Goal: Find specific page/section: Find specific page/section

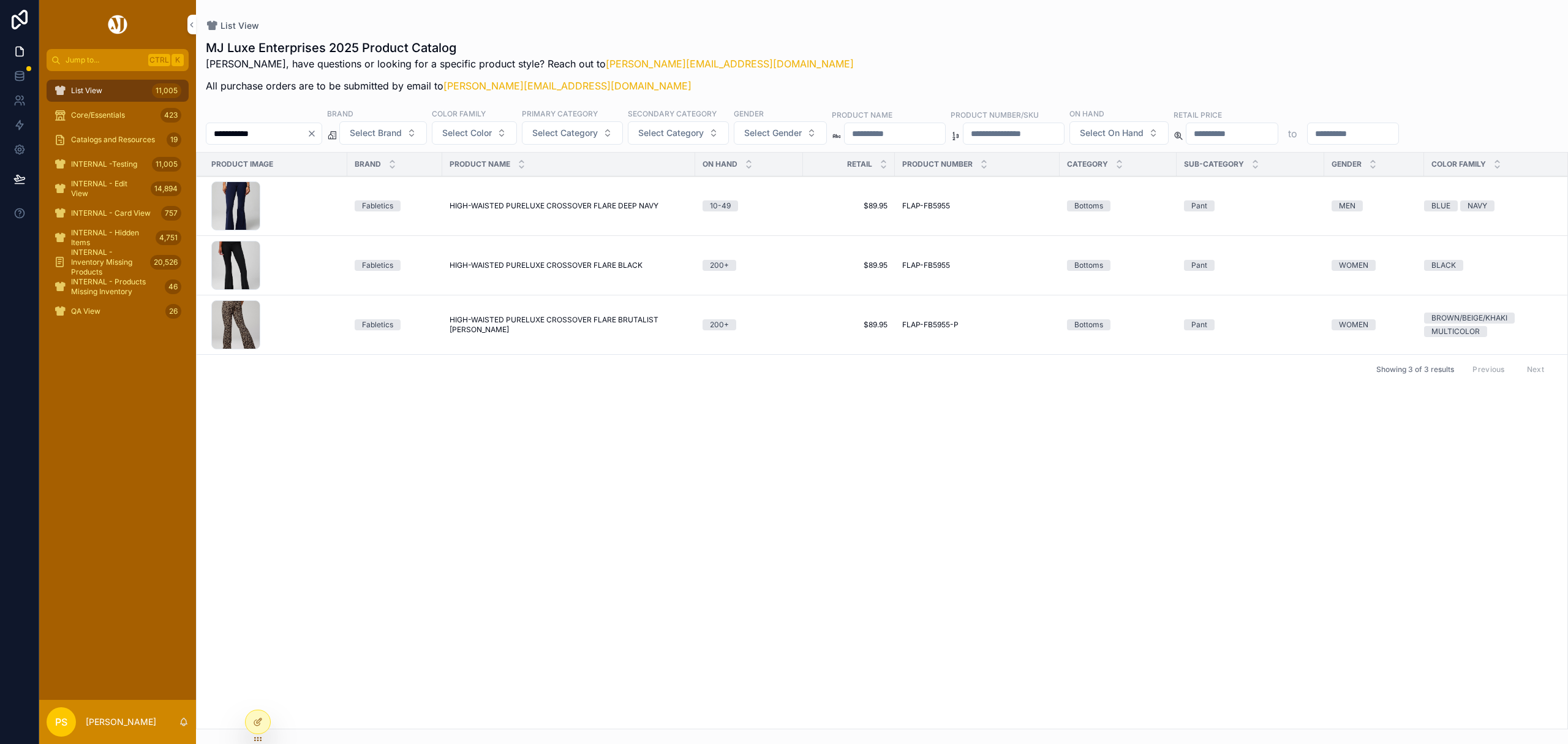
click at [316, 134] on icon "Clear" at bounding box center [312, 134] width 10 height 10
click at [904, 50] on div "MJ Luxe Enterprises 2025 Product Catalog Philip, have questions or looking for …" at bounding box center [882, 69] width 1352 height 61
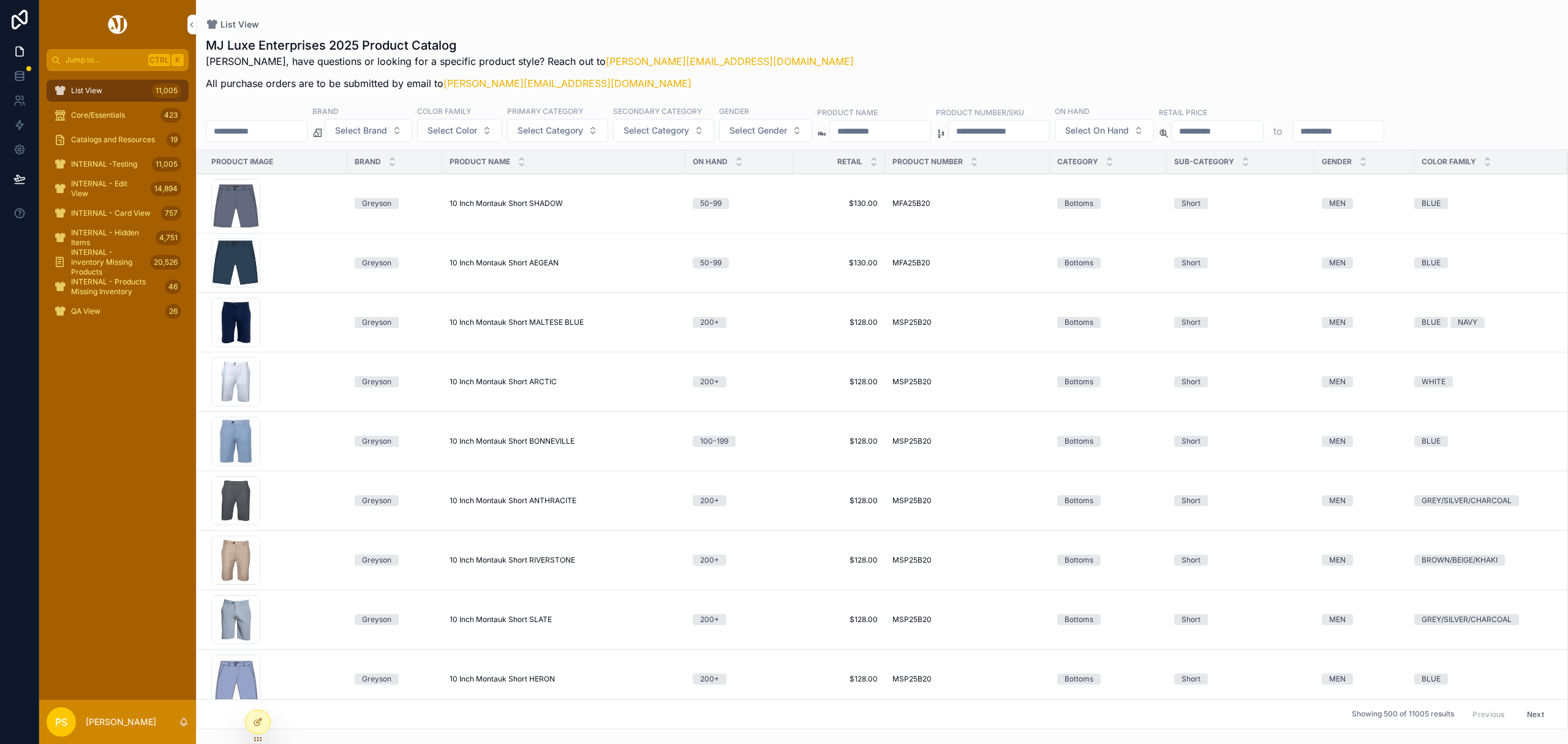
click at [932, 59] on div "MJ Luxe Enterprises 2025 Product Catalog Philip, have questions or looking for …" at bounding box center [882, 67] width 1352 height 61
click at [478, 383] on span "10 Inch Montauk Short ARCTIC" at bounding box center [503, 382] width 107 height 10
click at [84, 89] on span "List View" at bounding box center [86, 91] width 31 height 10
click at [21, 99] on icon at bounding box center [19, 100] width 12 height 12
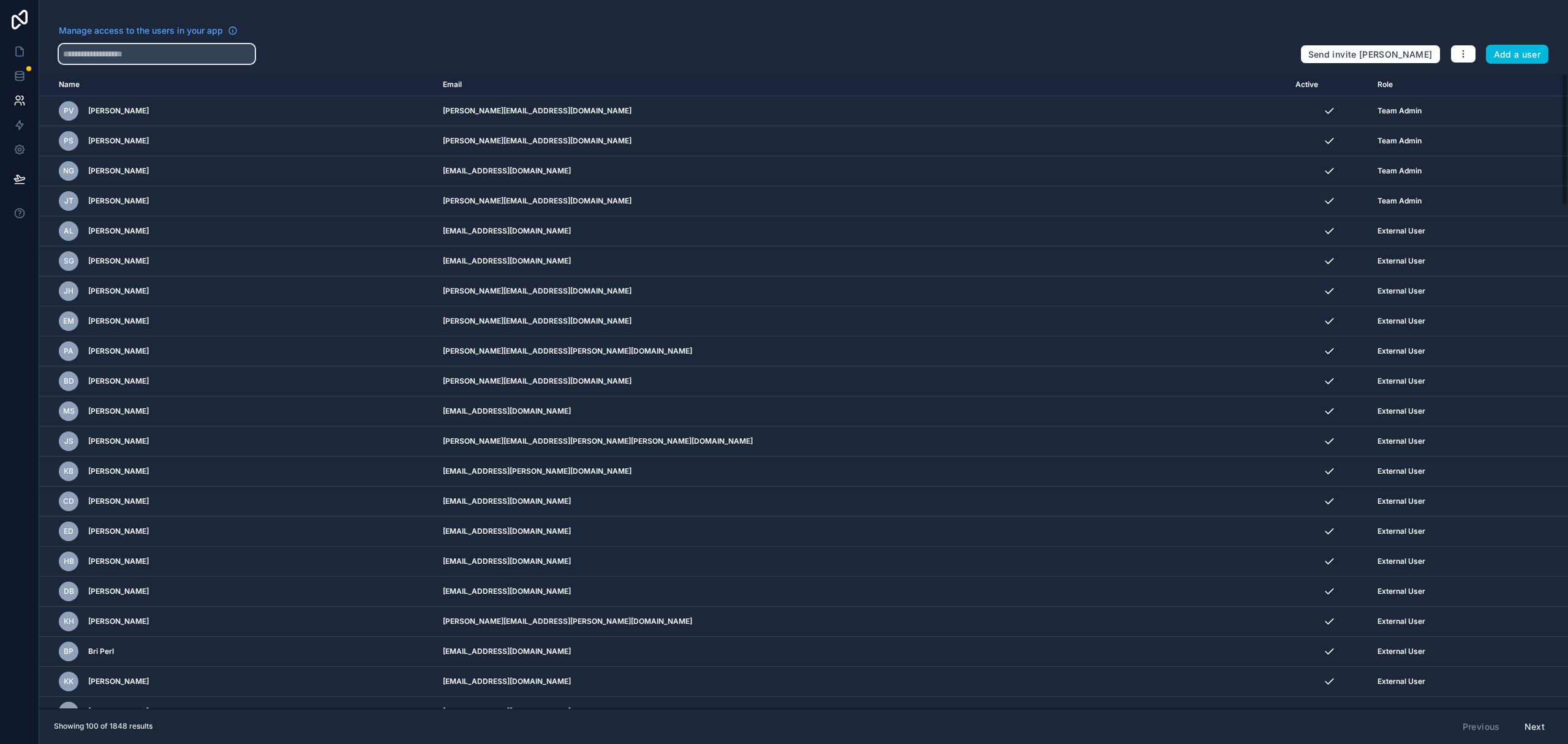
click at [182, 63] on input "text" at bounding box center [157, 53] width 196 height 19
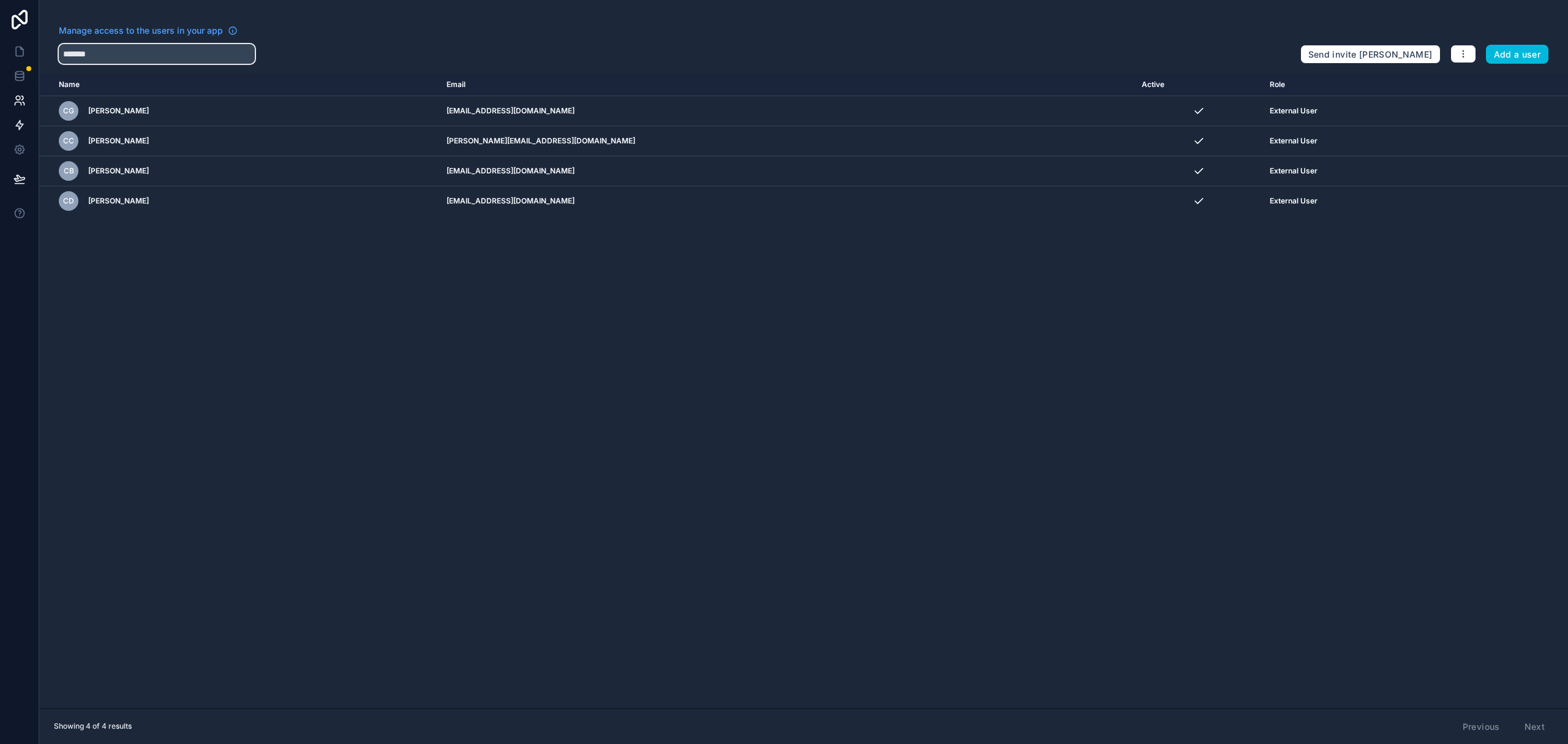
type input "*******"
drag, startPoint x: 15, startPoint y: 47, endPoint x: 56, endPoint y: 45, distance: 41.0
click at [15, 47] on icon at bounding box center [19, 51] width 12 height 12
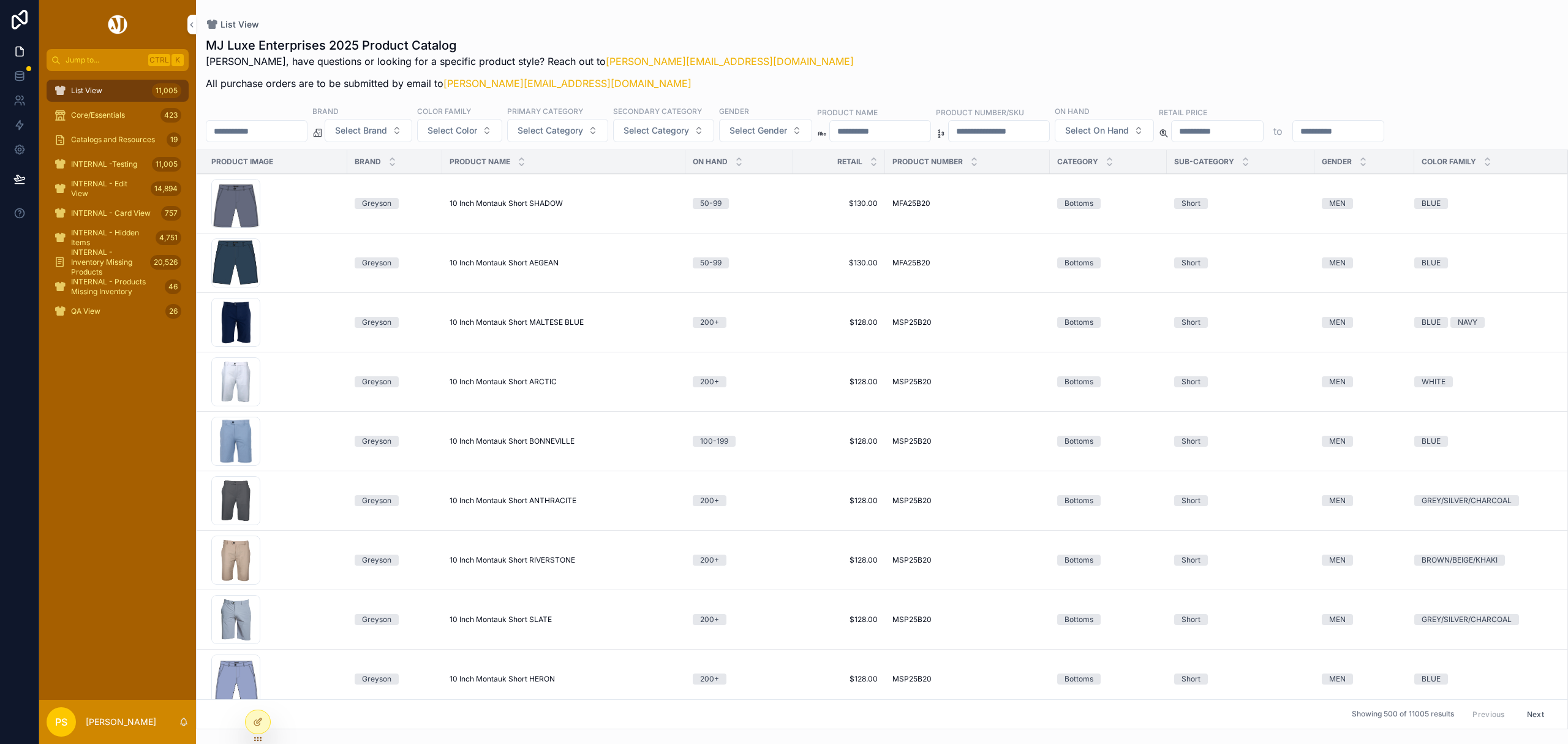
click at [275, 126] on input "scrollable content" at bounding box center [257, 131] width 101 height 17
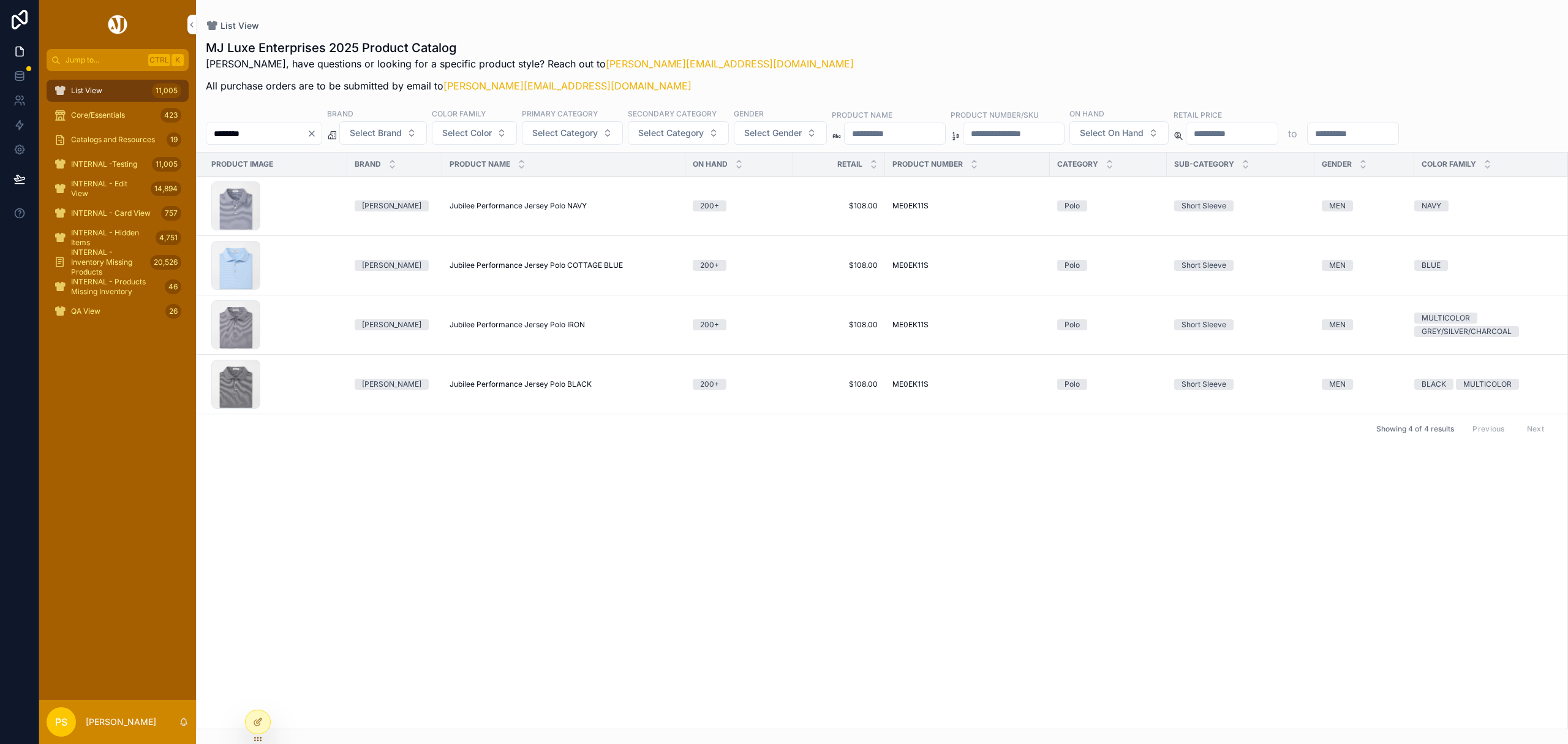
click at [0, 0] on span "Copy URL" at bounding box center [0, 0] width 0 height 0
click at [268, 135] on input "********" at bounding box center [257, 134] width 101 height 17
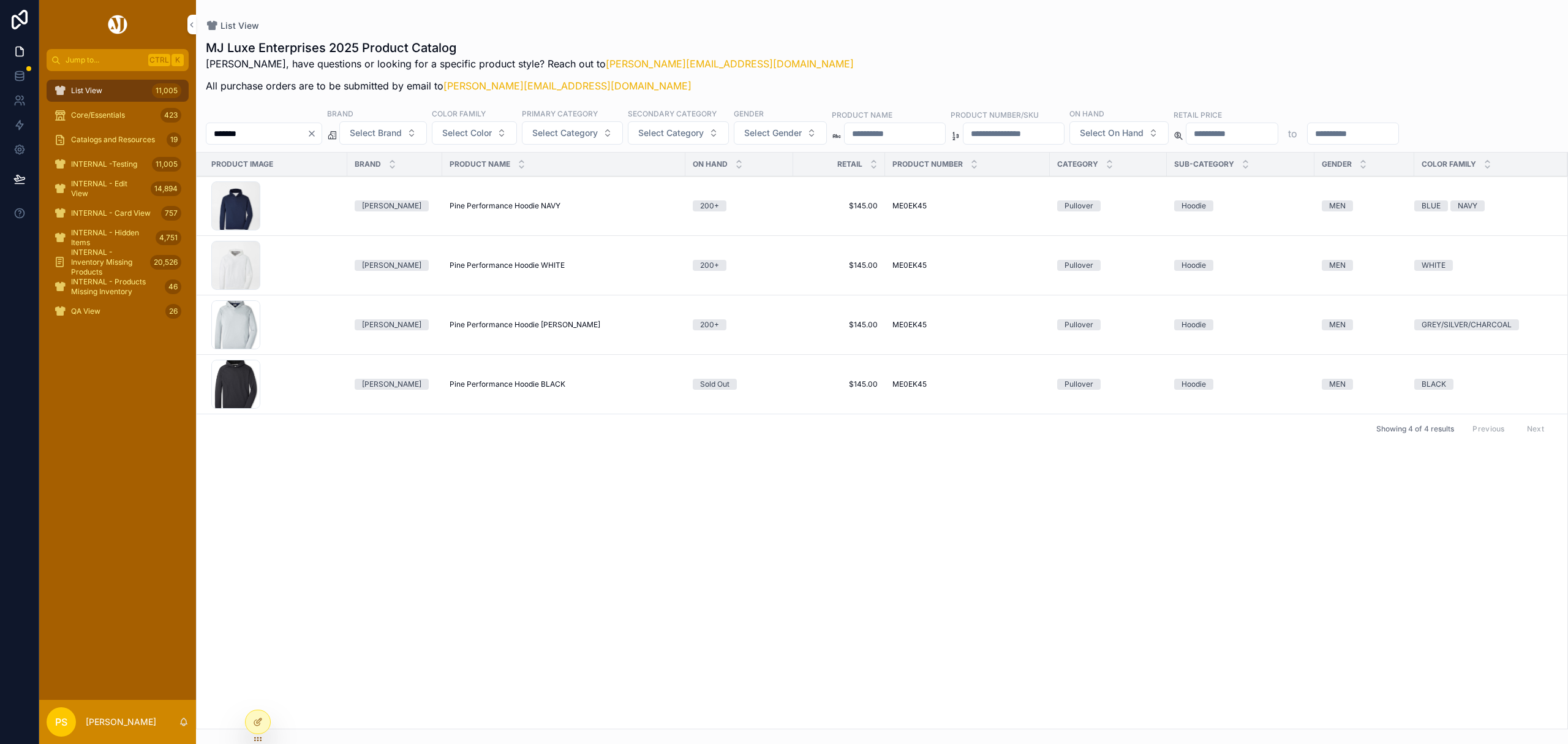
click at [0, 0] on span "Copy URL" at bounding box center [0, 0] width 0 height 0
click at [274, 136] on input "*******" at bounding box center [257, 134] width 101 height 17
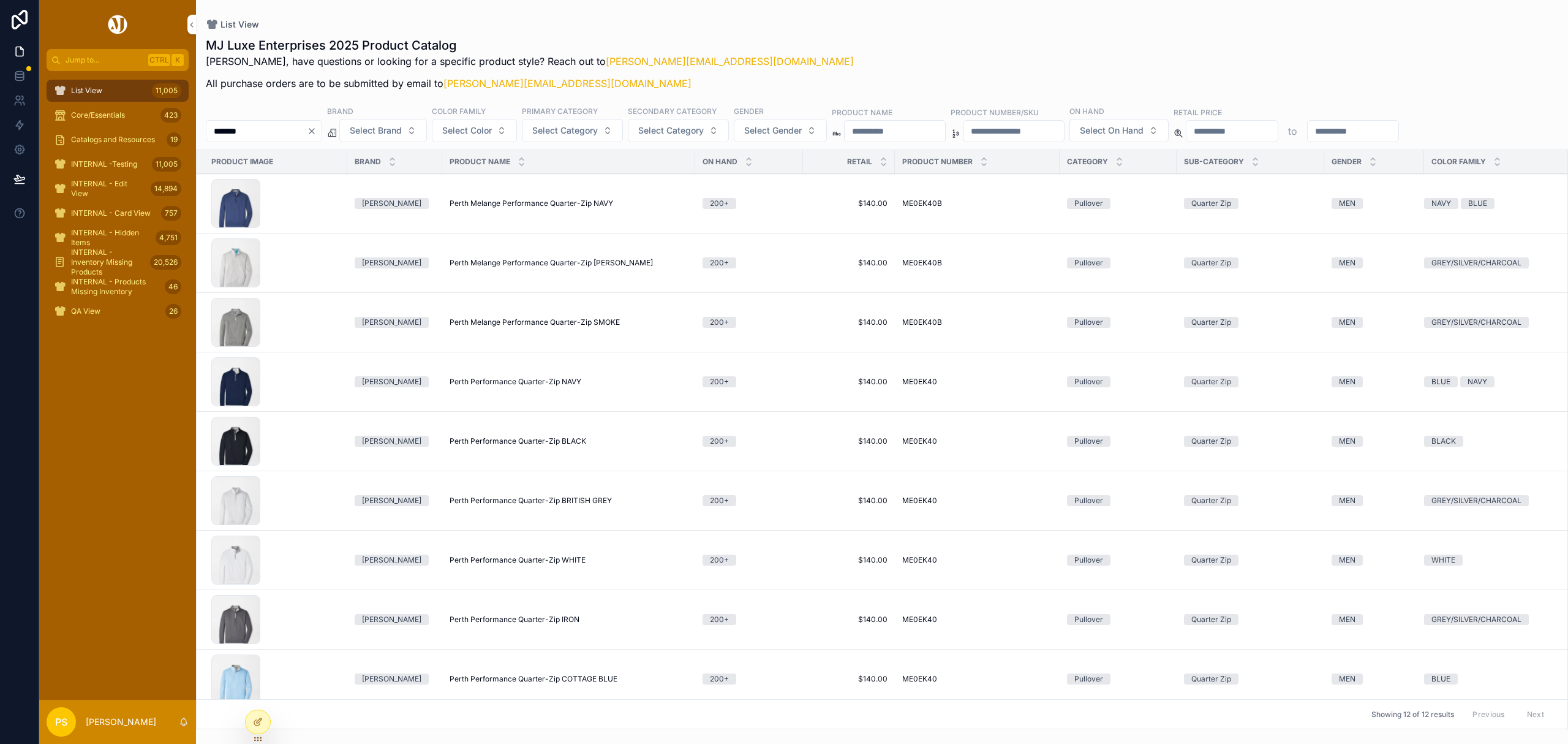
click at [0, 0] on span "Copy URL" at bounding box center [0, 0] width 0 height 0
click at [0, 0] on button "Copy URL" at bounding box center [0, 0] width 0 height 0
click at [265, 133] on input "*******" at bounding box center [257, 131] width 101 height 17
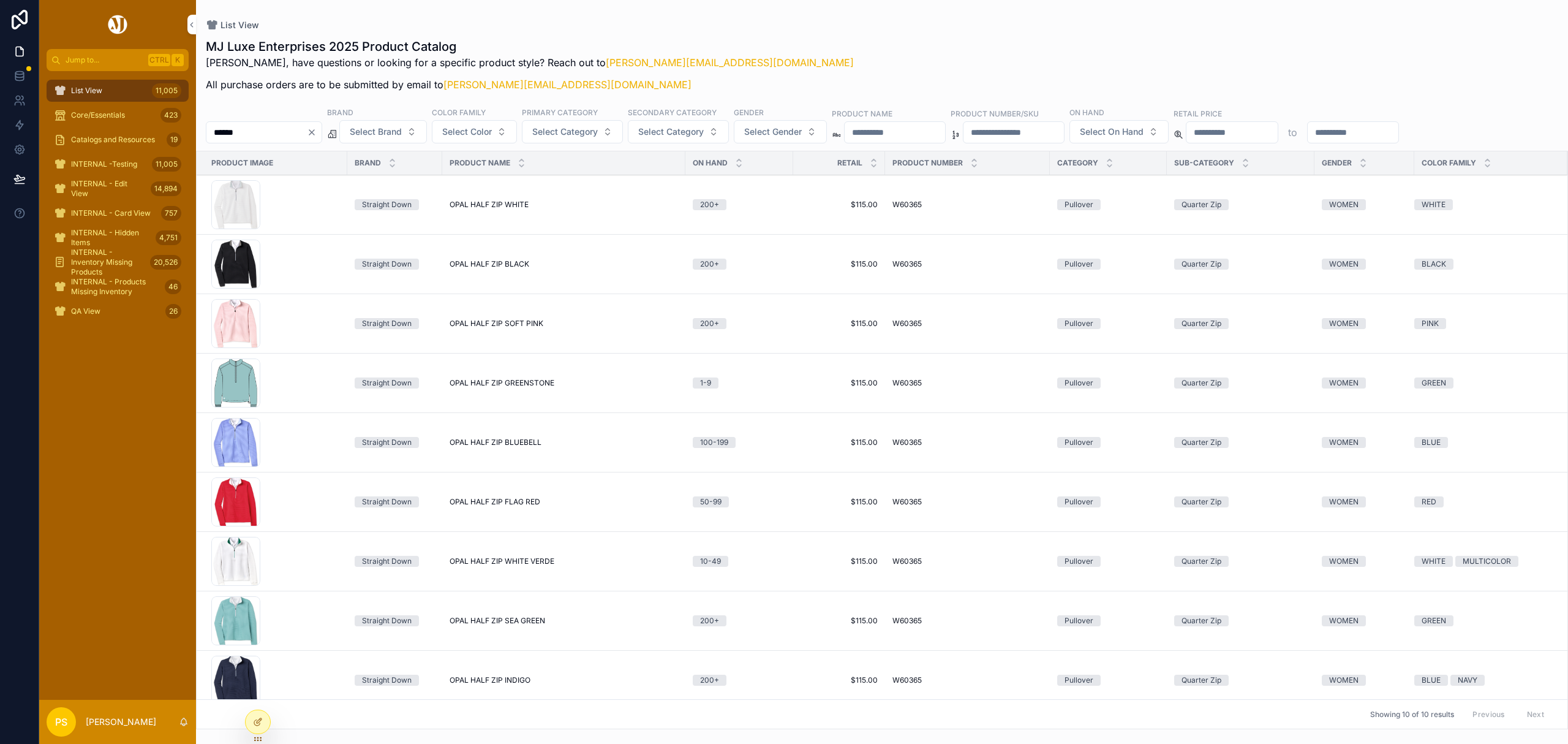
click at [0, 0] on span "Copy URL" at bounding box center [0, 0] width 0 height 0
click at [0, 0] on button "Copy URL" at bounding box center [0, 0] width 0 height 0
click at [270, 135] on input "******" at bounding box center [257, 132] width 101 height 17
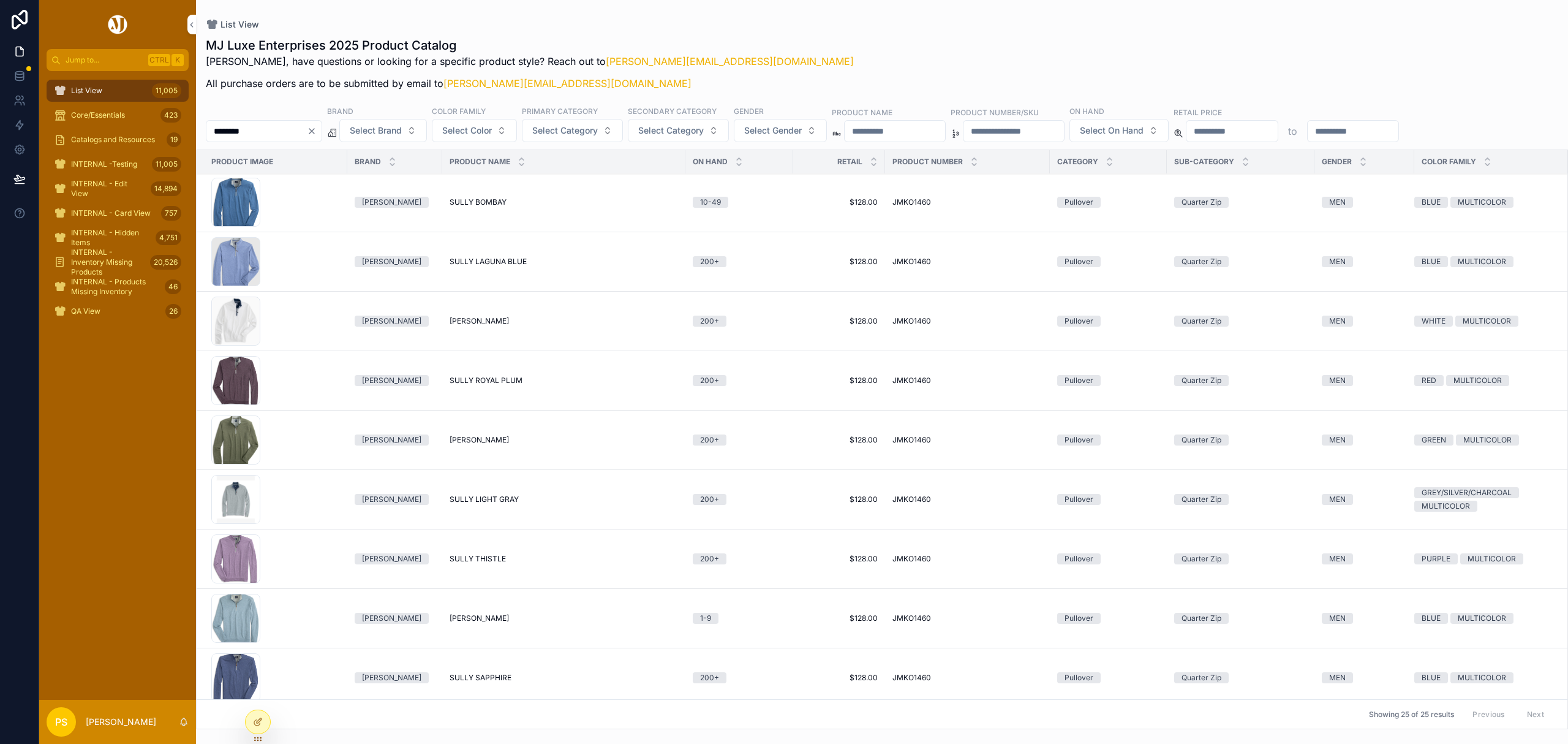
scroll to position [408, 0]
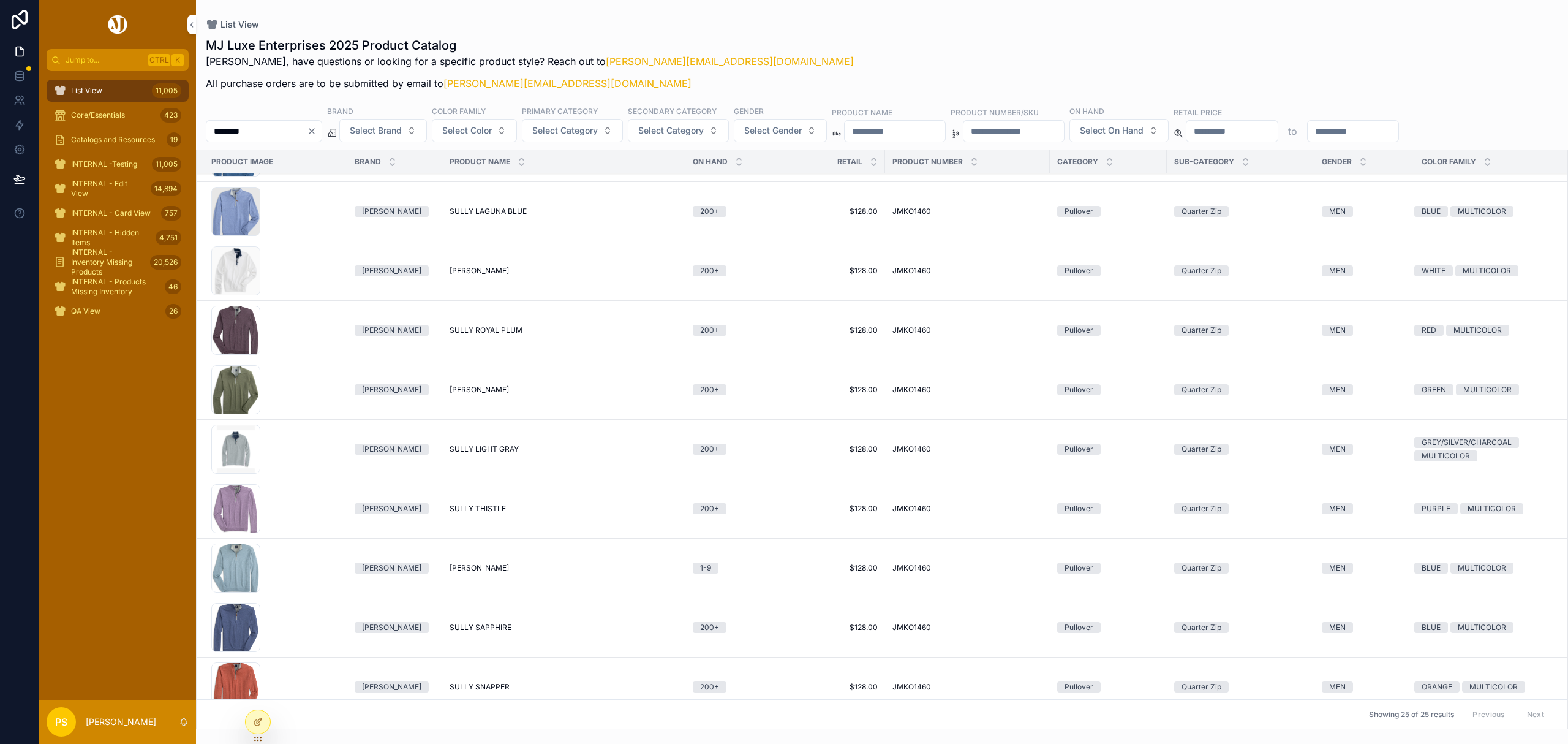
type input "********"
click at [0, 0] on icon "scrollable content" at bounding box center [0, 0] width 0 height 0
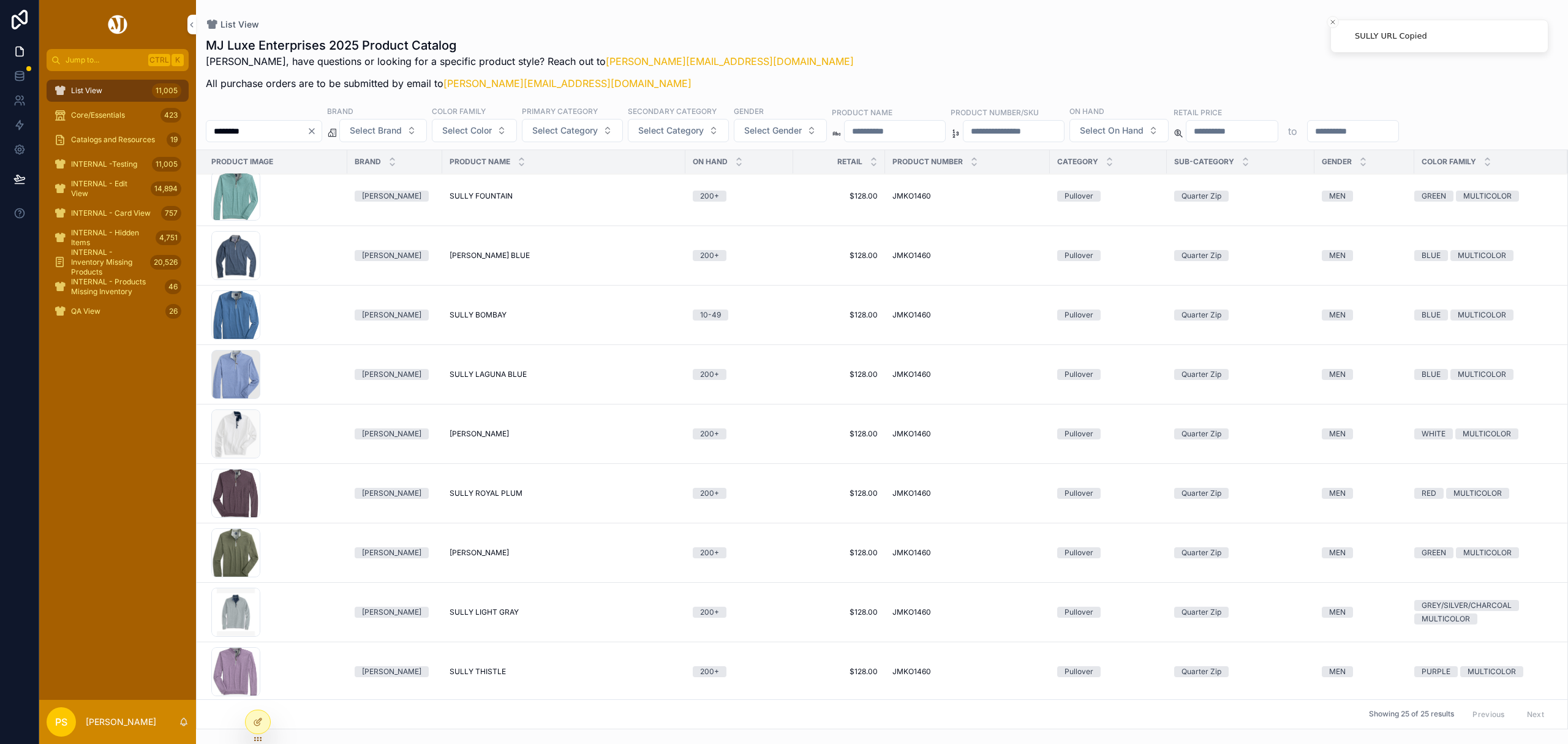
scroll to position [163, 0]
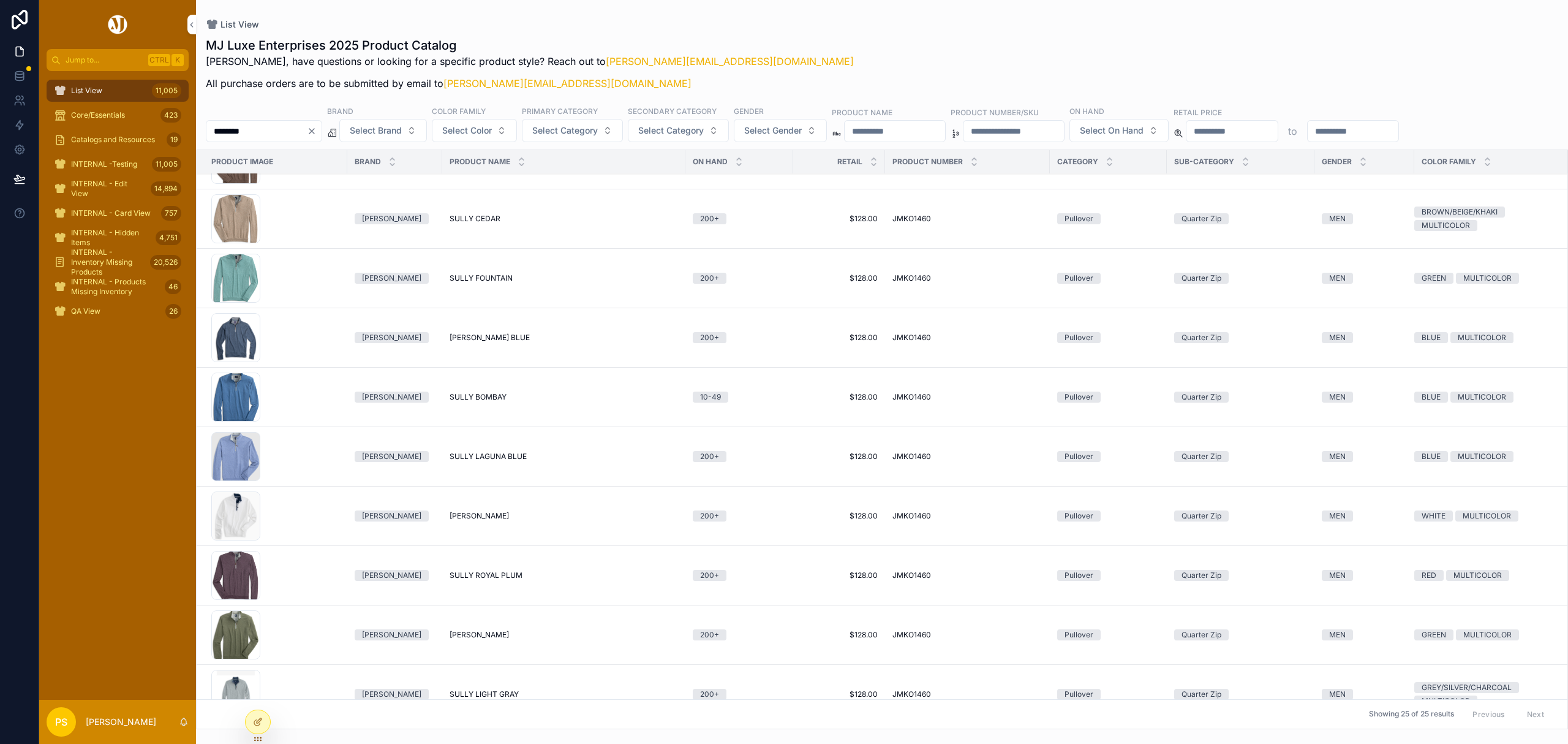
click at [0, 0] on button "Copy URL" at bounding box center [0, 0] width 0 height 0
click at [108, 130] on div "Catalogs and Resources 19" at bounding box center [117, 139] width 127 height 19
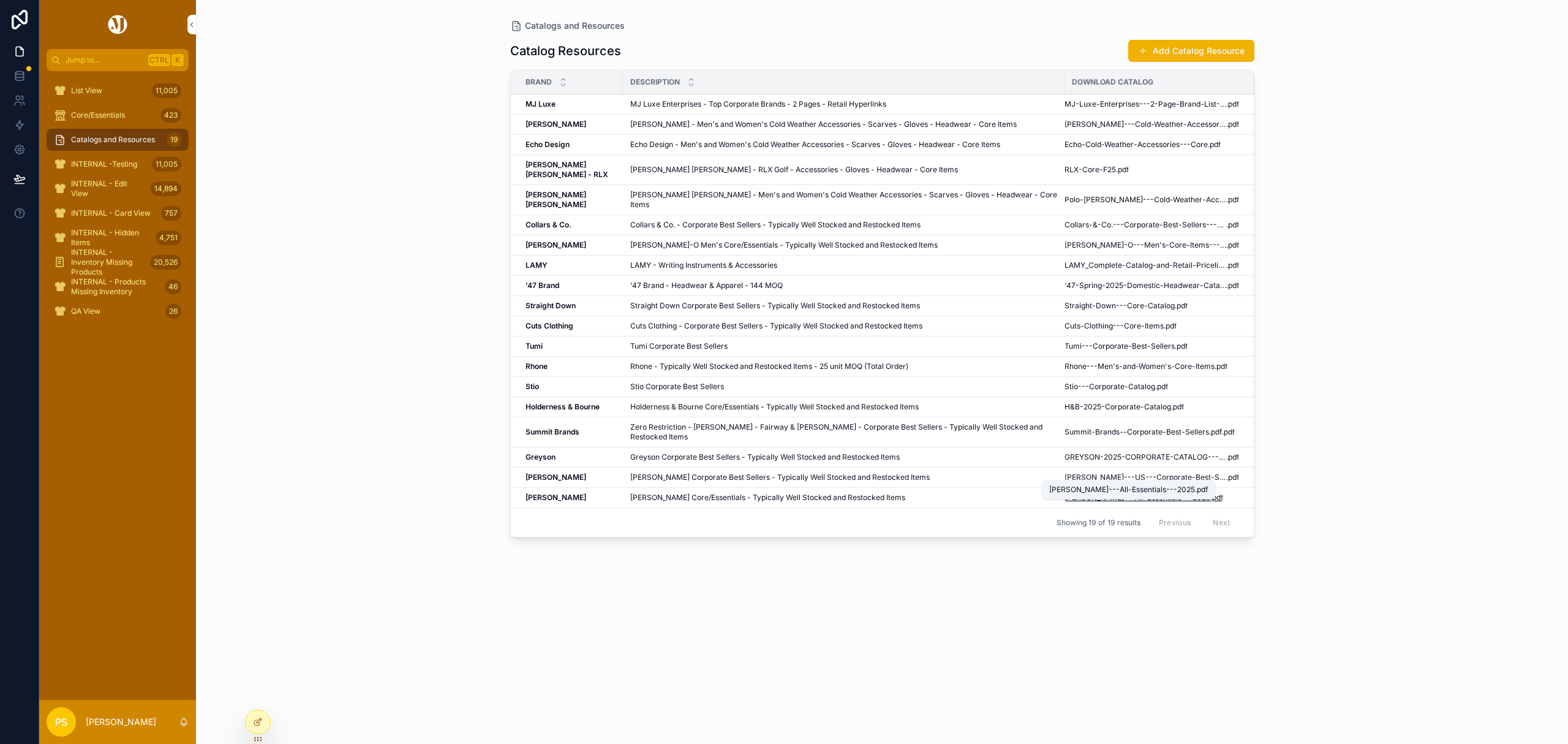
click at [1086, 493] on span "Peter-Millar---All-Essentials---2025" at bounding box center [1137, 498] width 146 height 10
click at [1070, 402] on span "H&B-2025-Corporate-Catalog" at bounding box center [1118, 407] width 106 height 10
click at [1065, 472] on span "Helly-Hansen---US---Corporate-Best-Sellers" at bounding box center [1145, 477] width 162 height 10
click at [101, 87] on span "List View" at bounding box center [86, 91] width 31 height 10
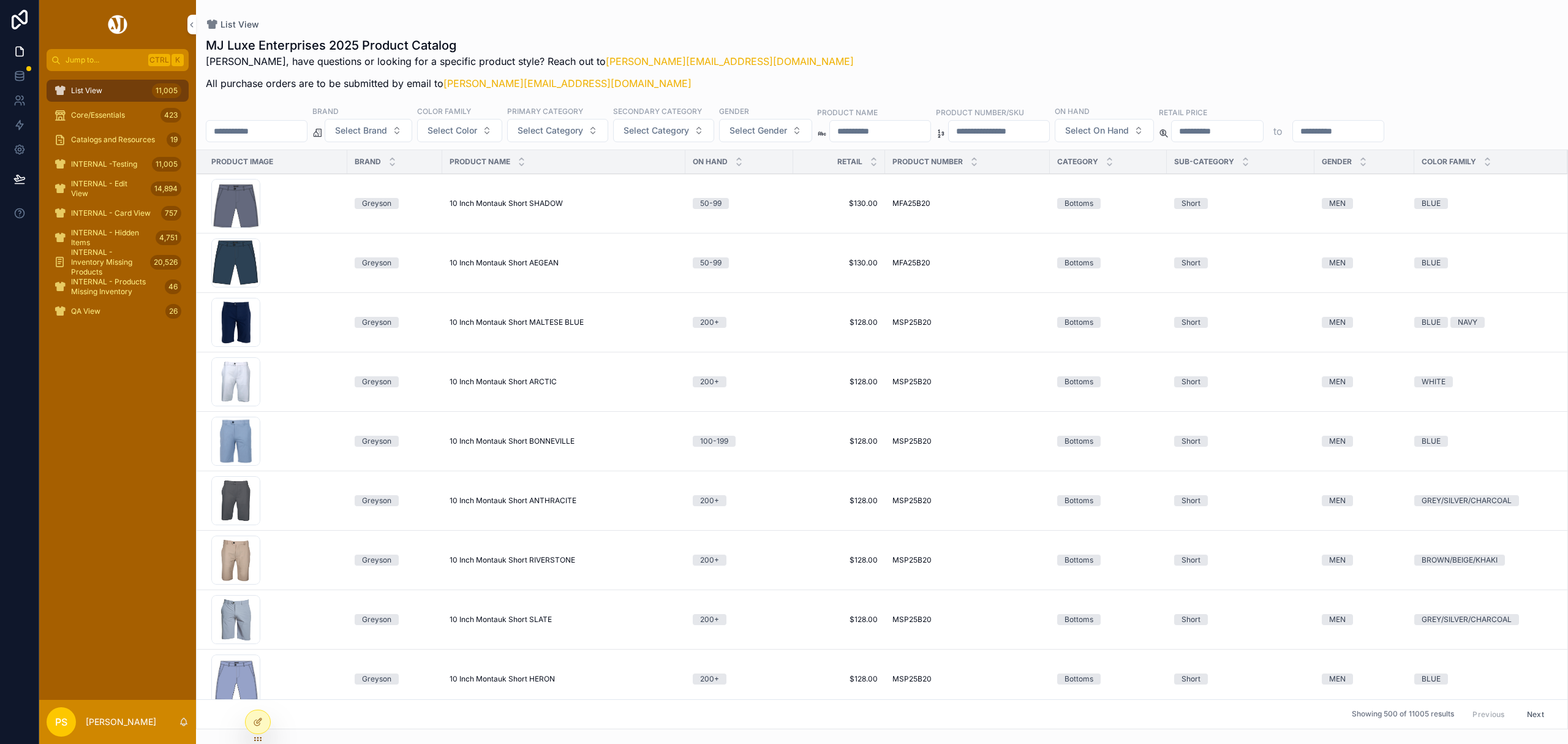
click at [0, 0] on icon at bounding box center [0, 0] width 0 height 0
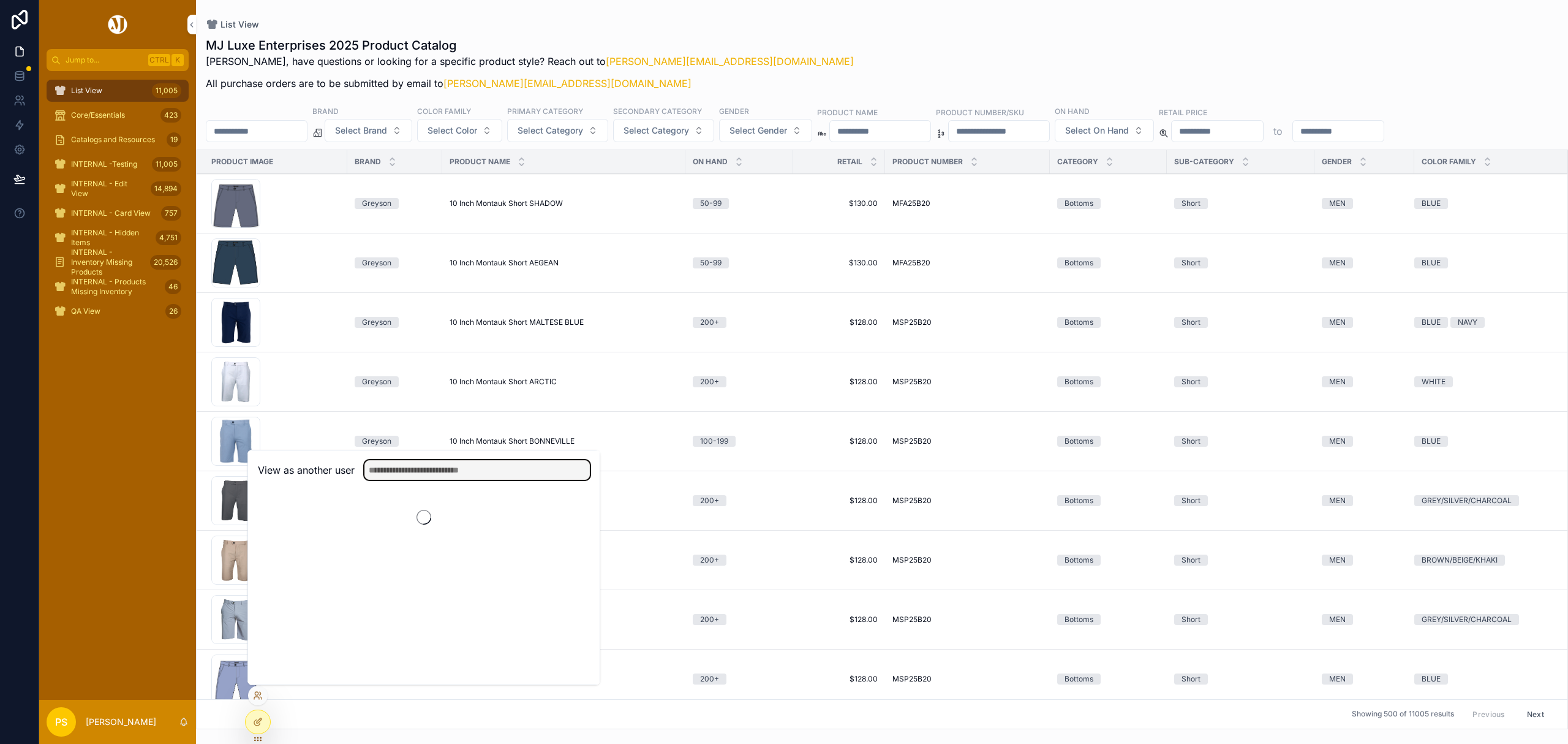
click at [404, 473] on input "text" at bounding box center [477, 469] width 225 height 19
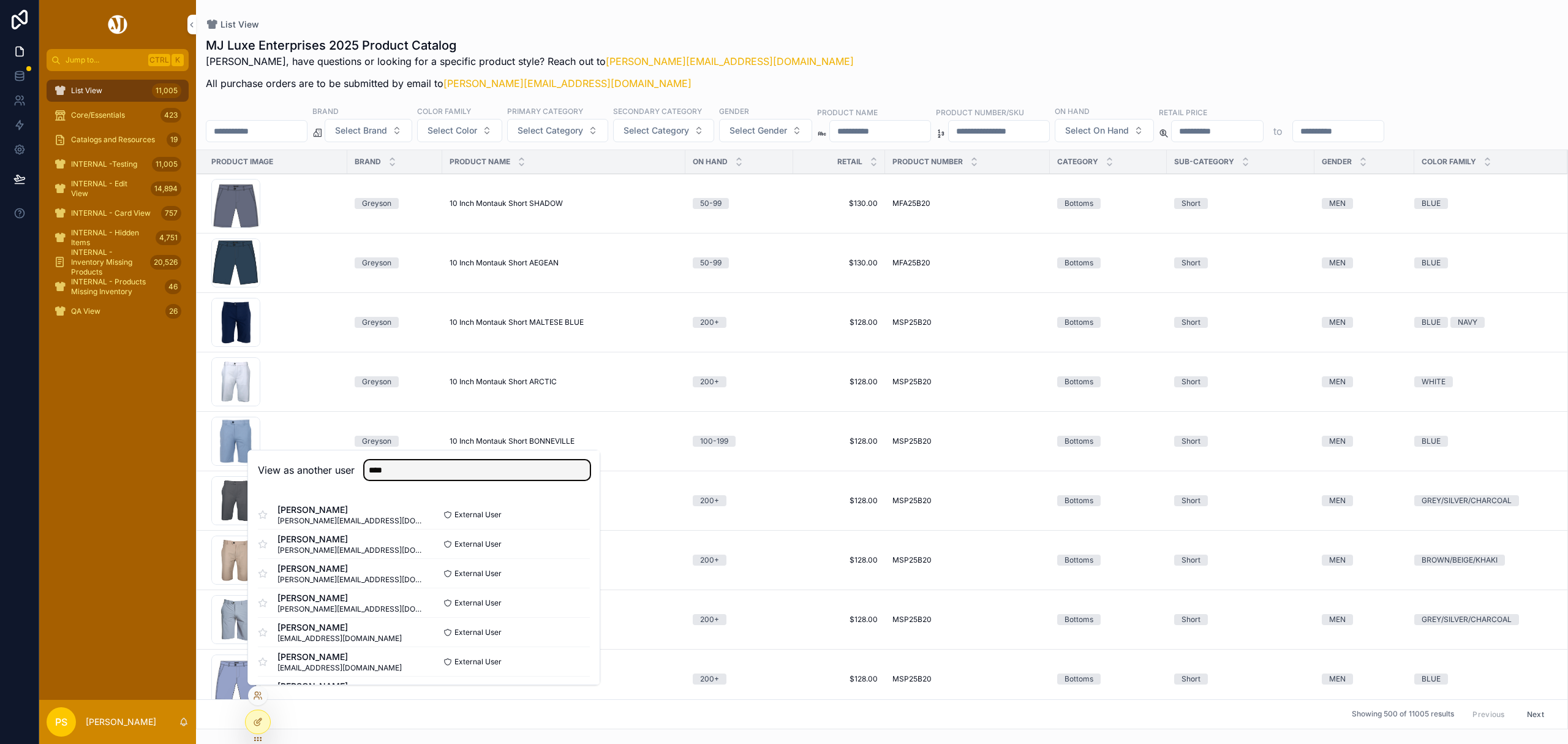
type input "****"
click at [0, 0] on button "Select" at bounding box center [0, 0] width 0 height 0
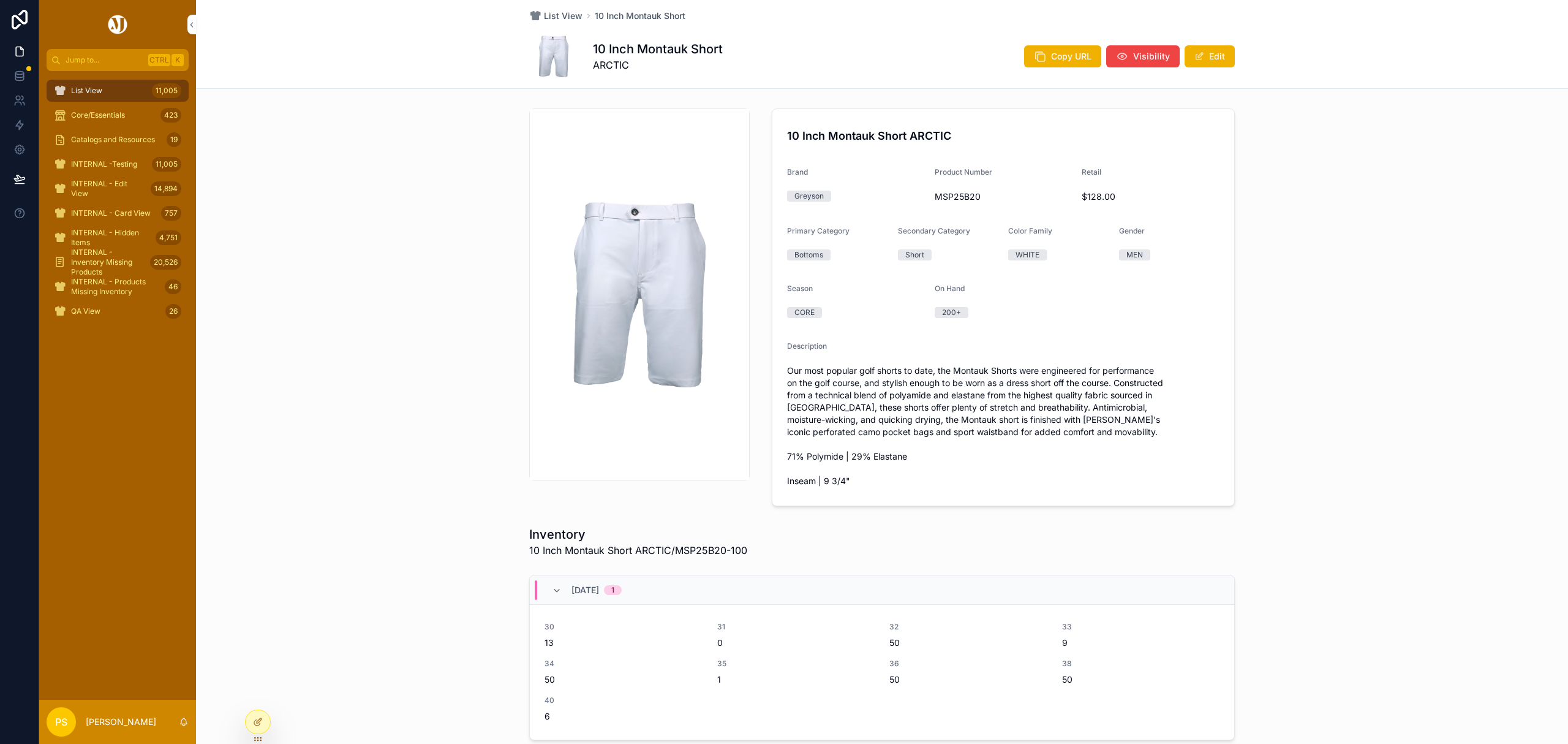
click at [120, 91] on div "List View 11,005" at bounding box center [117, 90] width 127 height 19
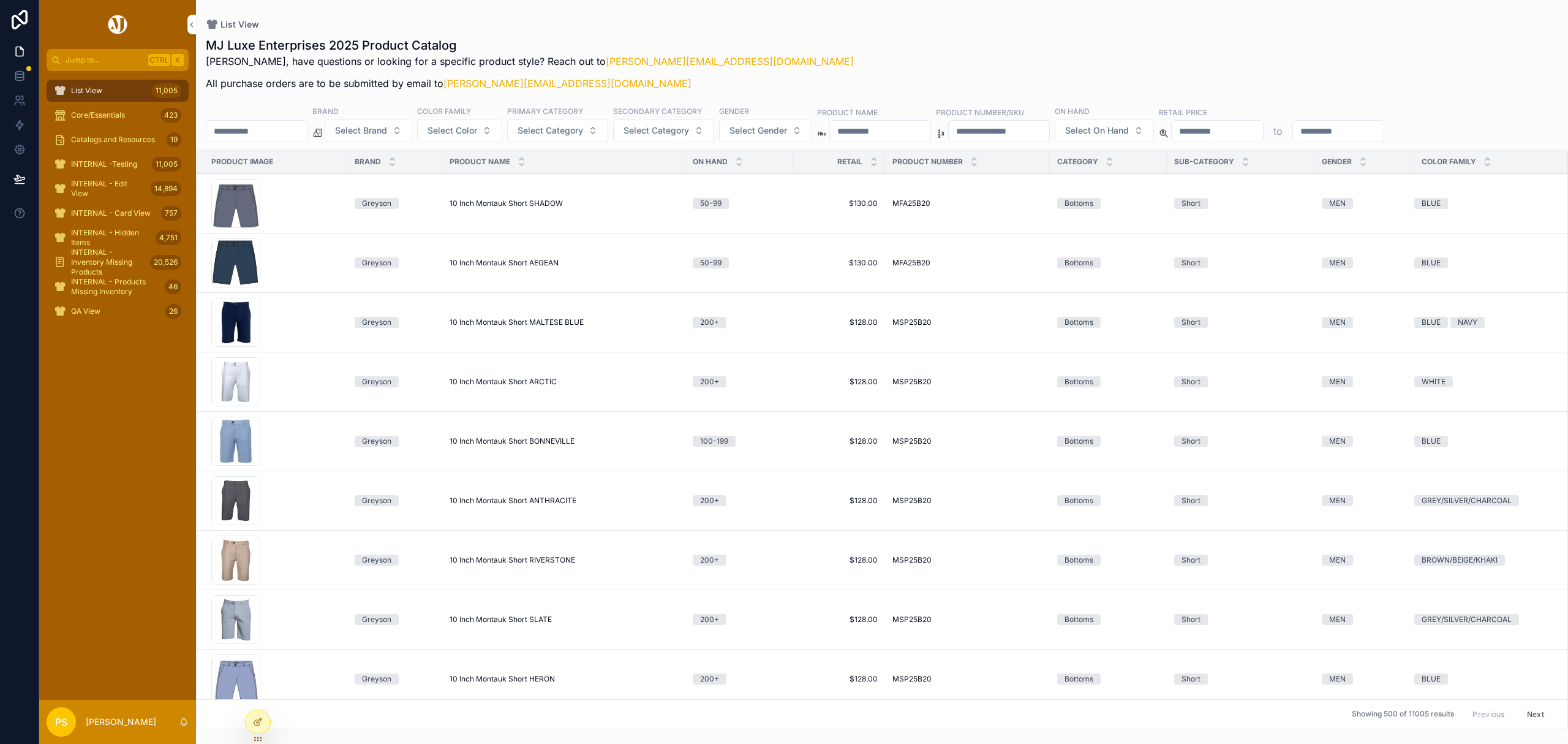
click at [839, 38] on div "MJ Luxe Enterprises 2025 Product Catalog Philip, have questions or looking for …" at bounding box center [882, 67] width 1352 height 61
click at [0, 0] on icon at bounding box center [0, 0] width 0 height 0
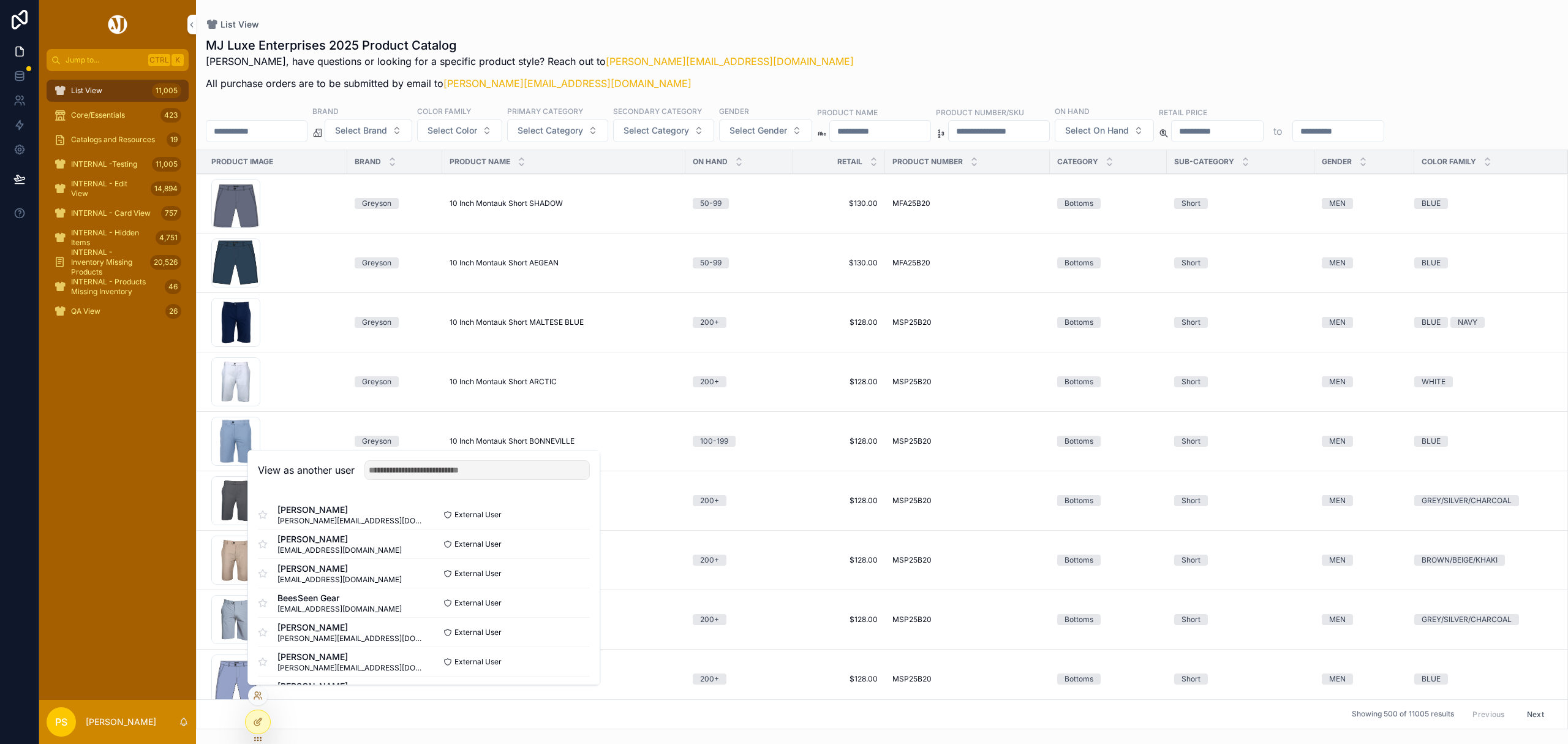
click at [0, 0] on button "Select" at bounding box center [0, 0] width 0 height 0
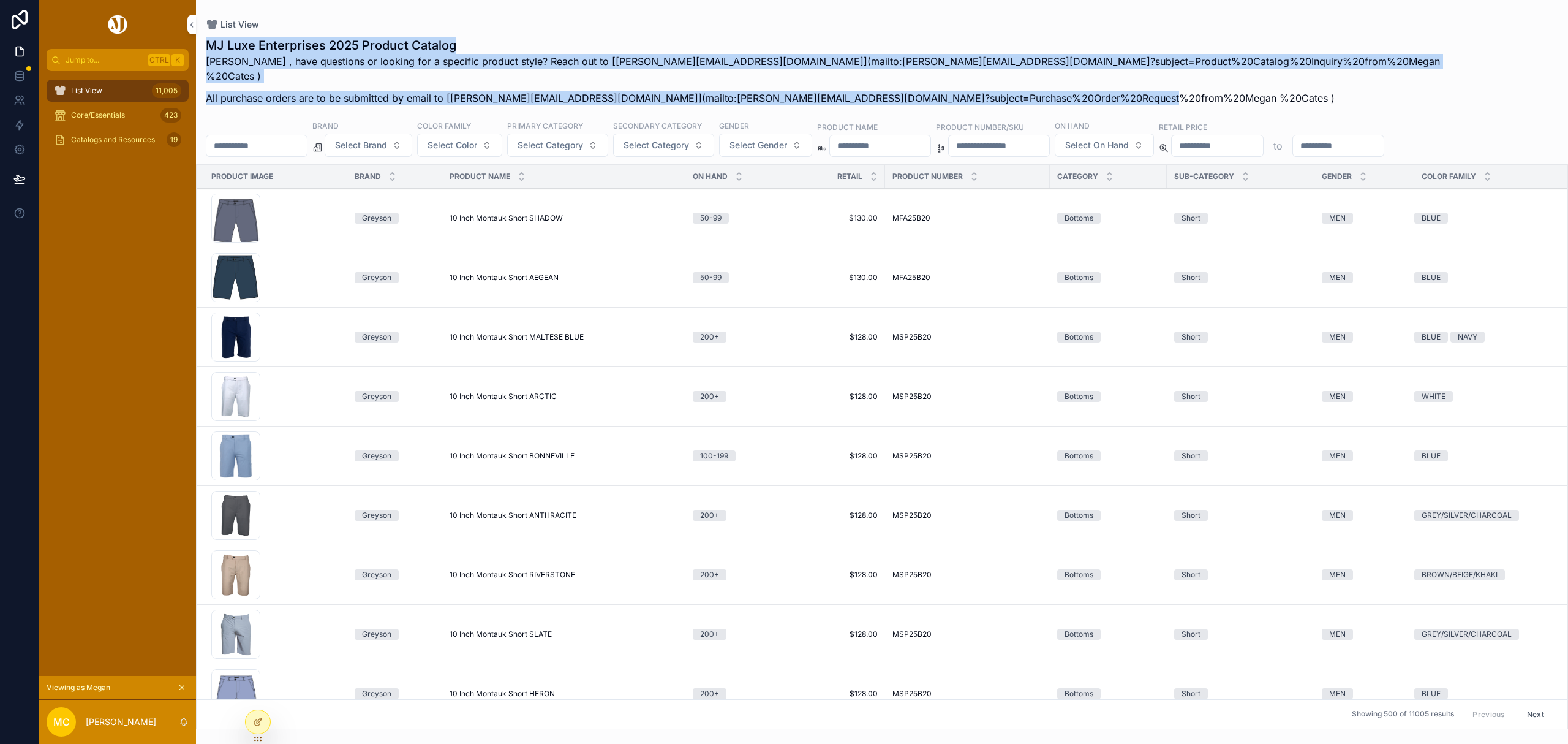
drag, startPoint x: 1162, startPoint y: 76, endPoint x: 201, endPoint y: 50, distance: 961.4
click at [201, 50] on div "MJ Luxe Enterprises 2025 Product Catalog Megan , have questions or looking for …" at bounding box center [881, 75] width 1372 height 76
copy div "MJ Luxe Enterprises 2025 Product Catalog Megan , have questions or looking for …"
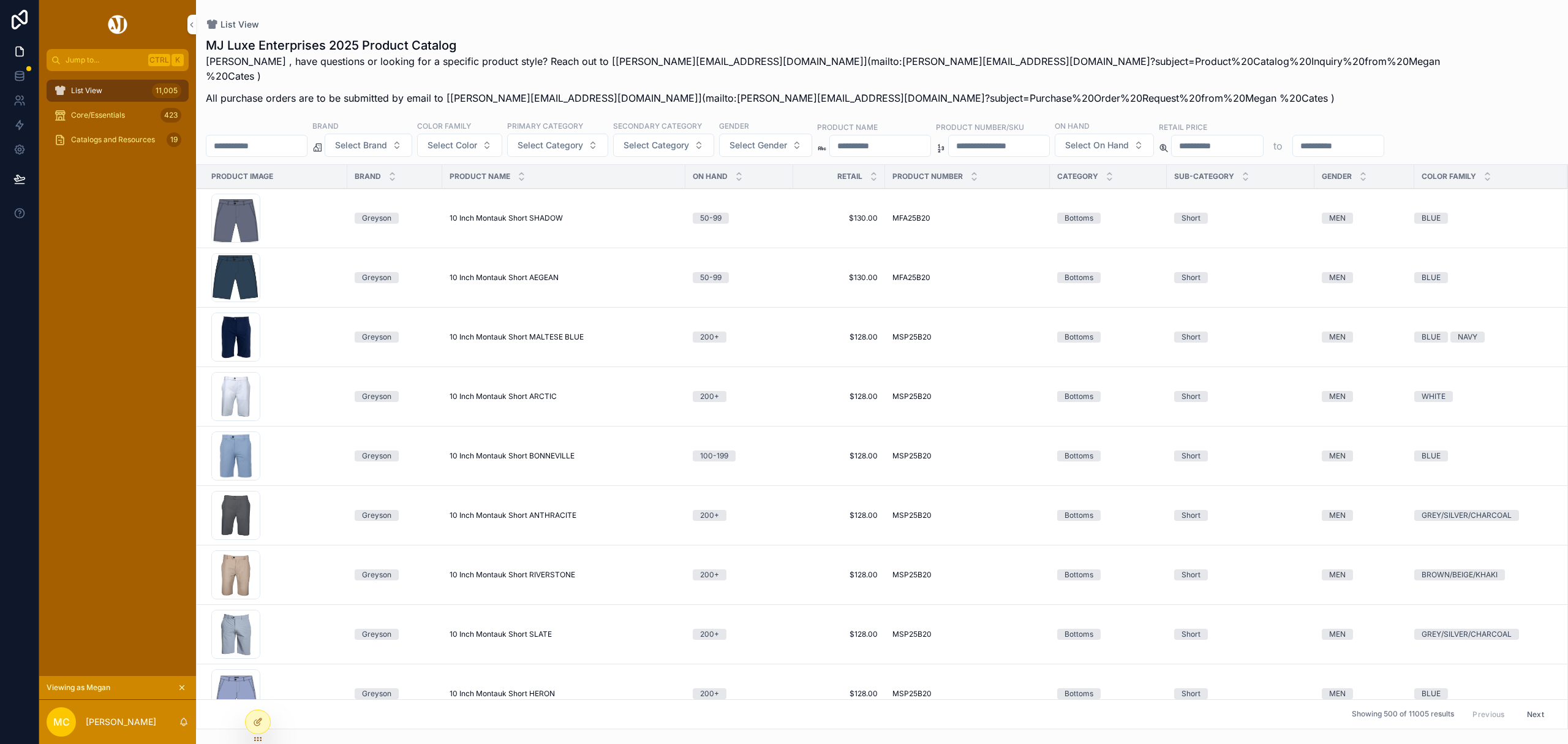
click at [826, 15] on div "List View MJ Luxe Enterprises 2025 Product Catalog Megan , have questions or lo…" at bounding box center [881, 364] width 1372 height 729
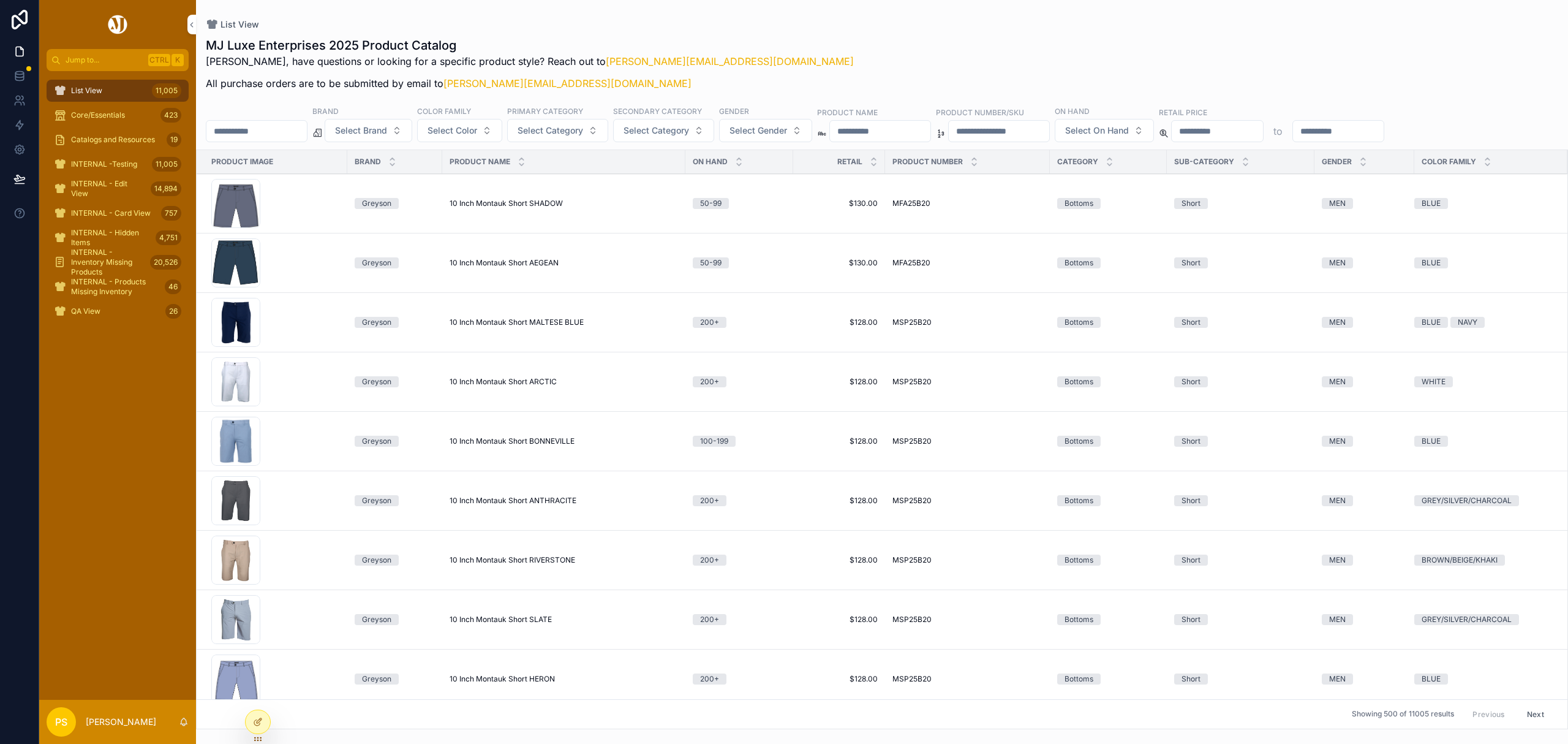
click at [0, 0] on icon at bounding box center [0, 0] width 0 height 0
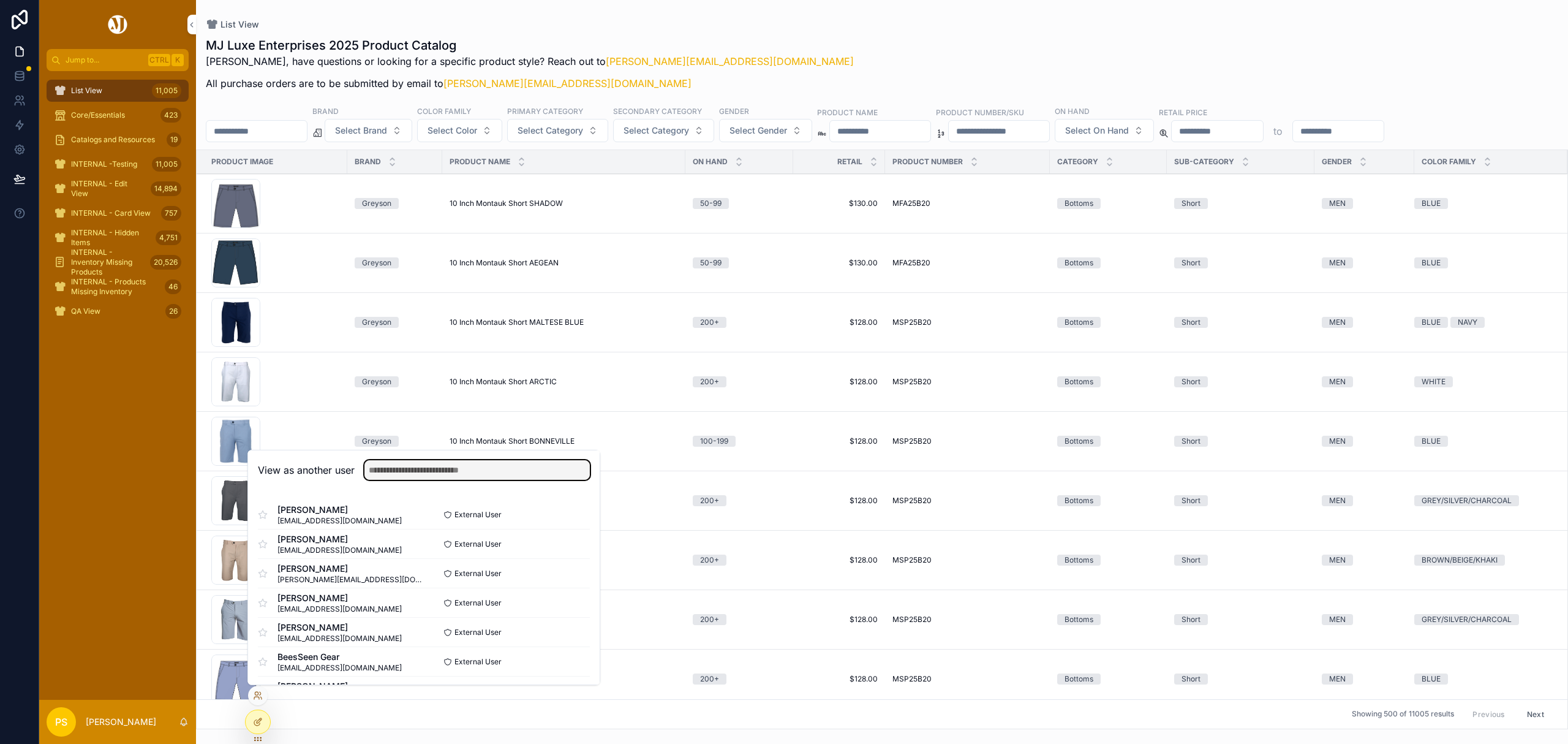
click at [410, 471] on input "text" at bounding box center [477, 469] width 225 height 19
type input "****"
click at [0, 0] on button "Select" at bounding box center [0, 0] width 0 height 0
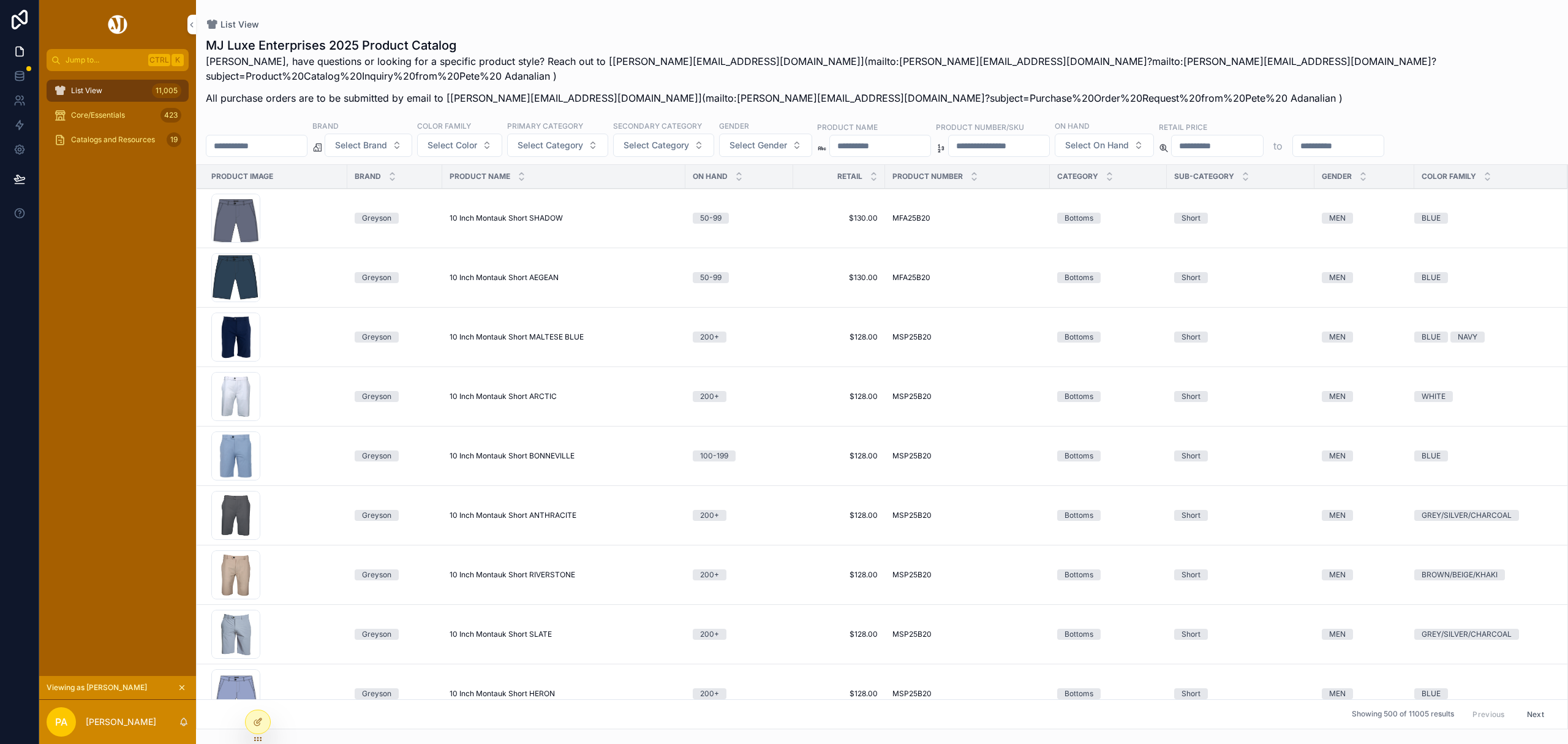
click at [1395, 61] on p "Pete, have questions or looking for a specific product style? Reach out to [phi…" at bounding box center [836, 68] width 1260 height 30
copy p "Adanalian"
click at [18, 49] on icon at bounding box center [19, 51] width 12 height 12
click at [180, 686] on icon "scrollable content" at bounding box center [182, 688] width 4 height 4
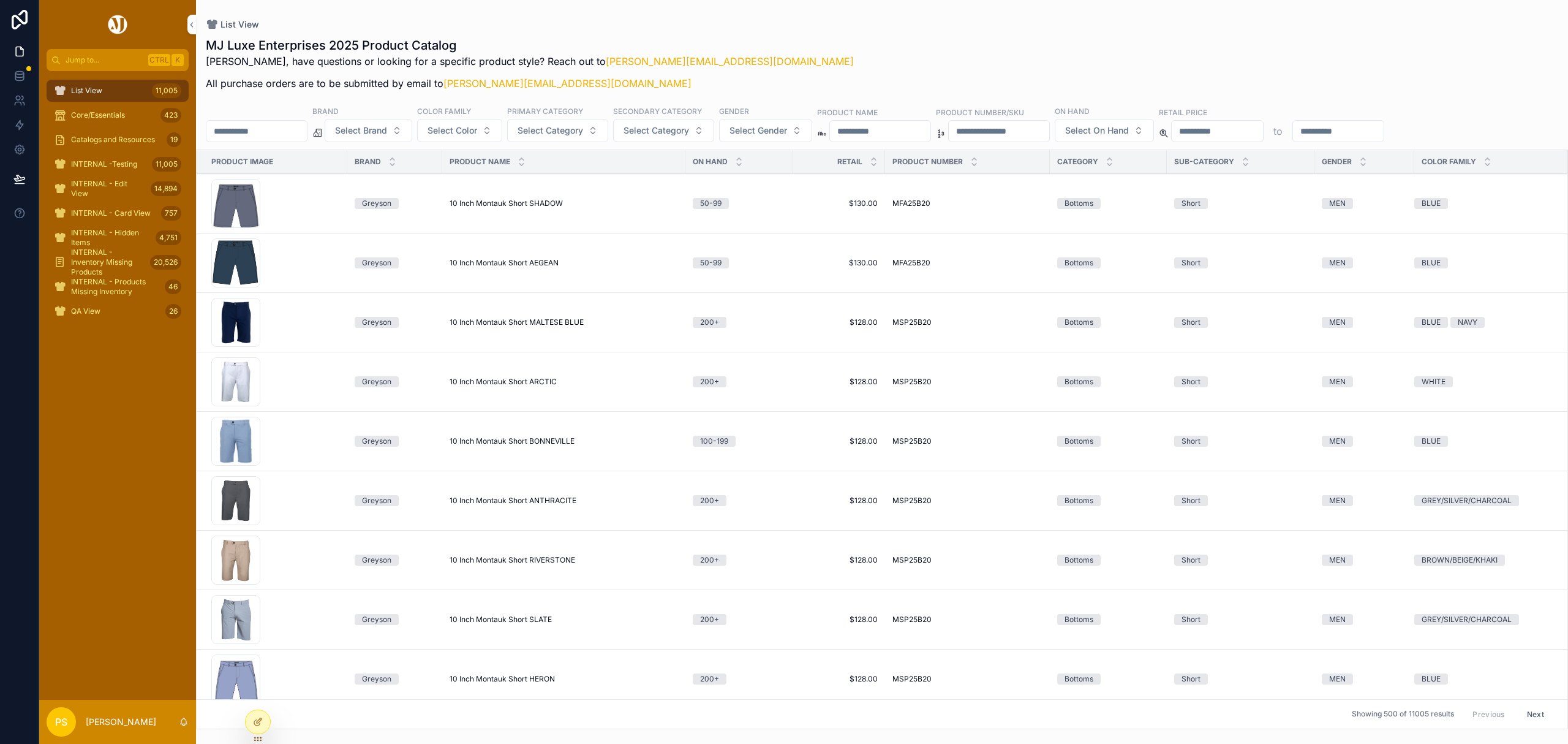
click at [255, 130] on input "scrollable content" at bounding box center [257, 131] width 101 height 17
type input "*********"
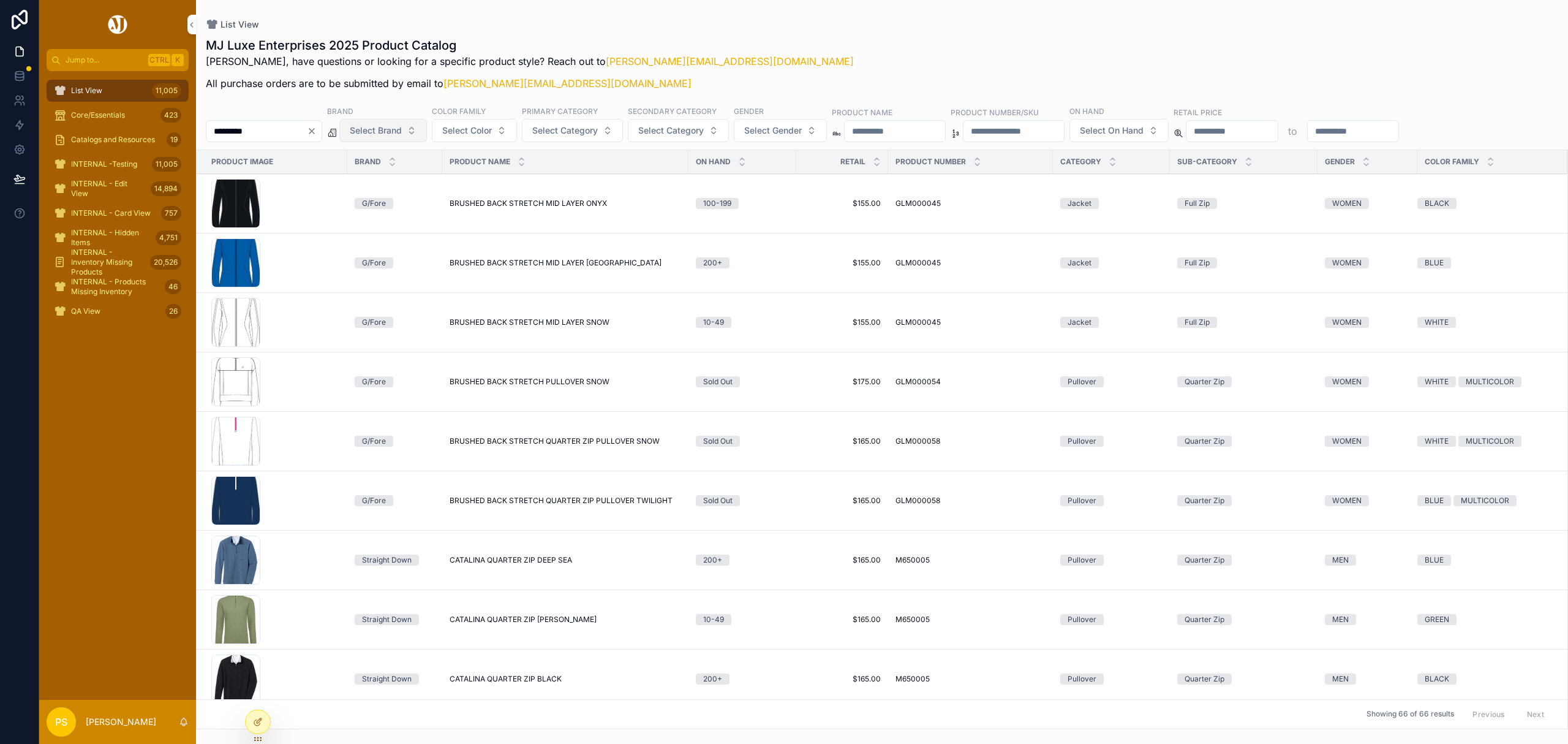
click at [402, 130] on span "Select Brand" at bounding box center [375, 130] width 52 height 12
click at [376, 241] on div "UNRL" at bounding box center [414, 239] width 170 height 19
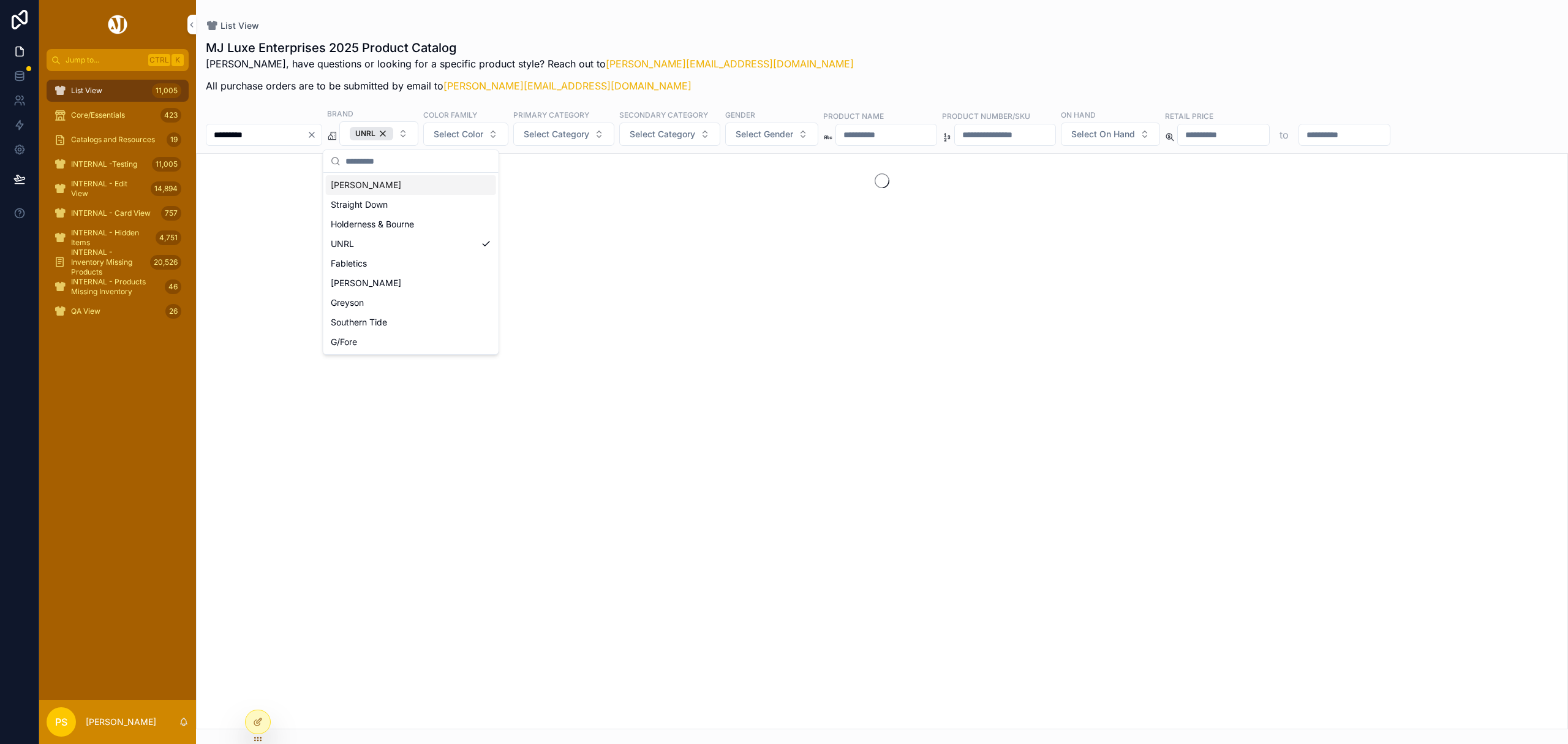
click at [787, 19] on div "List View" at bounding box center [882, 25] width 1352 height 12
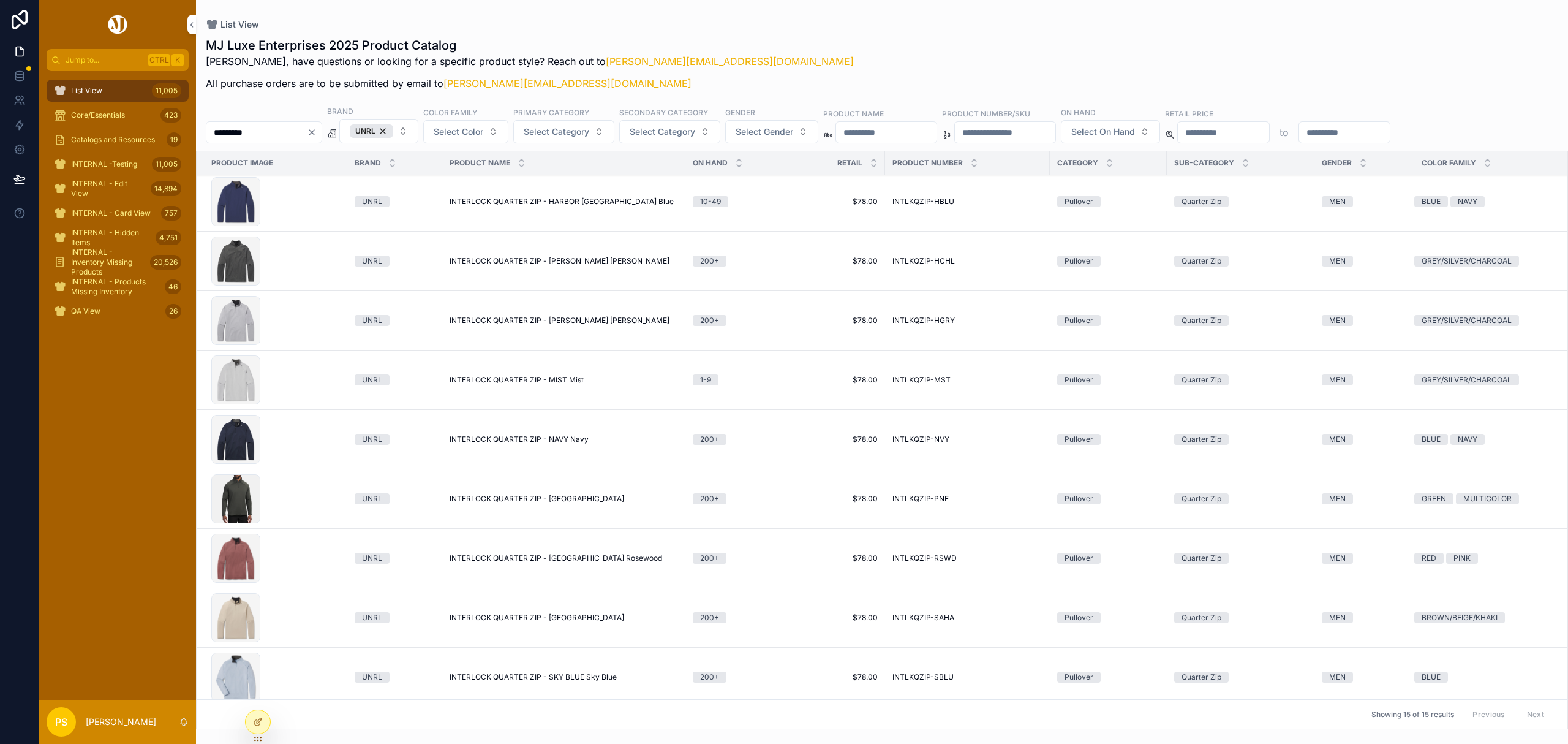
scroll to position [245, 0]
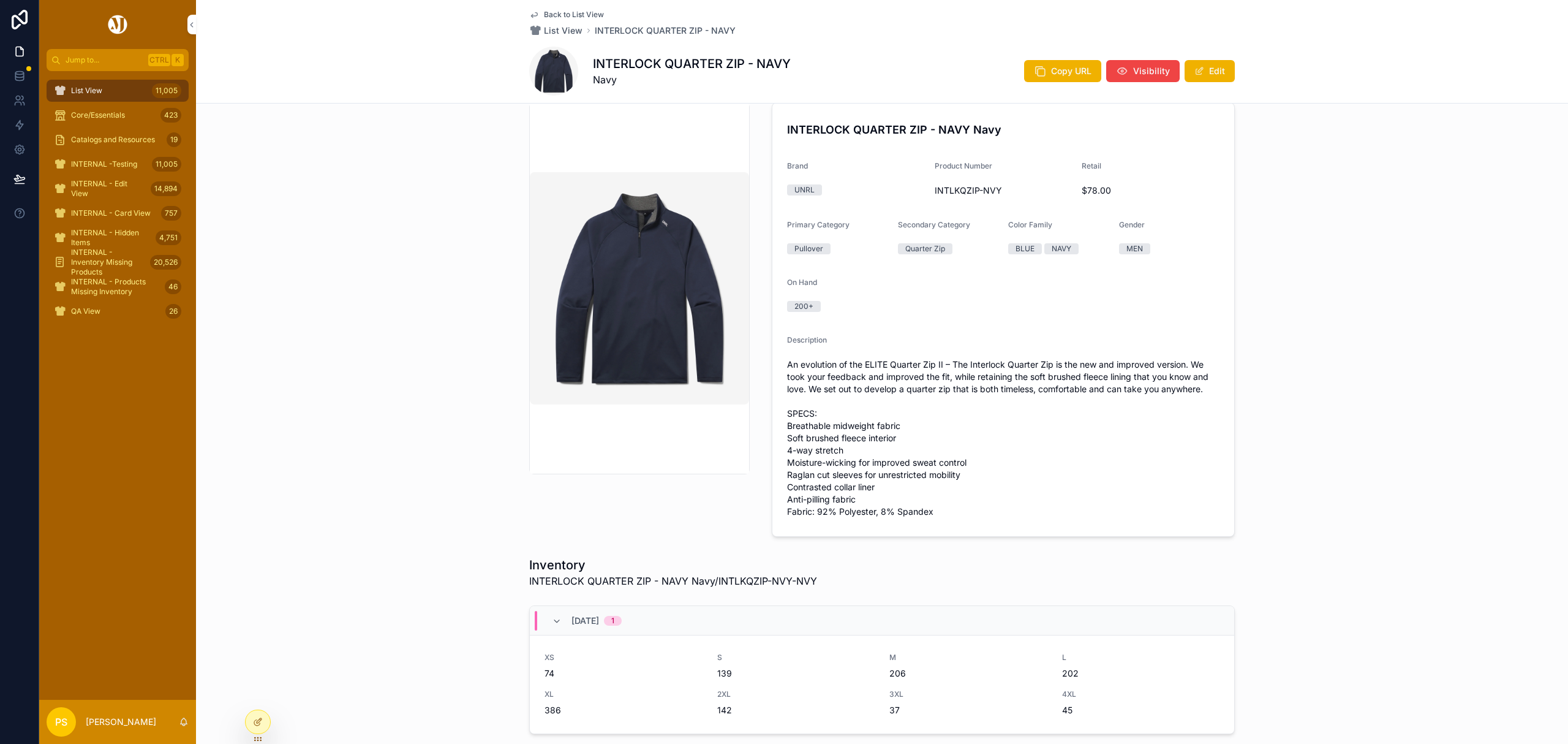
scroll to position [16, 0]
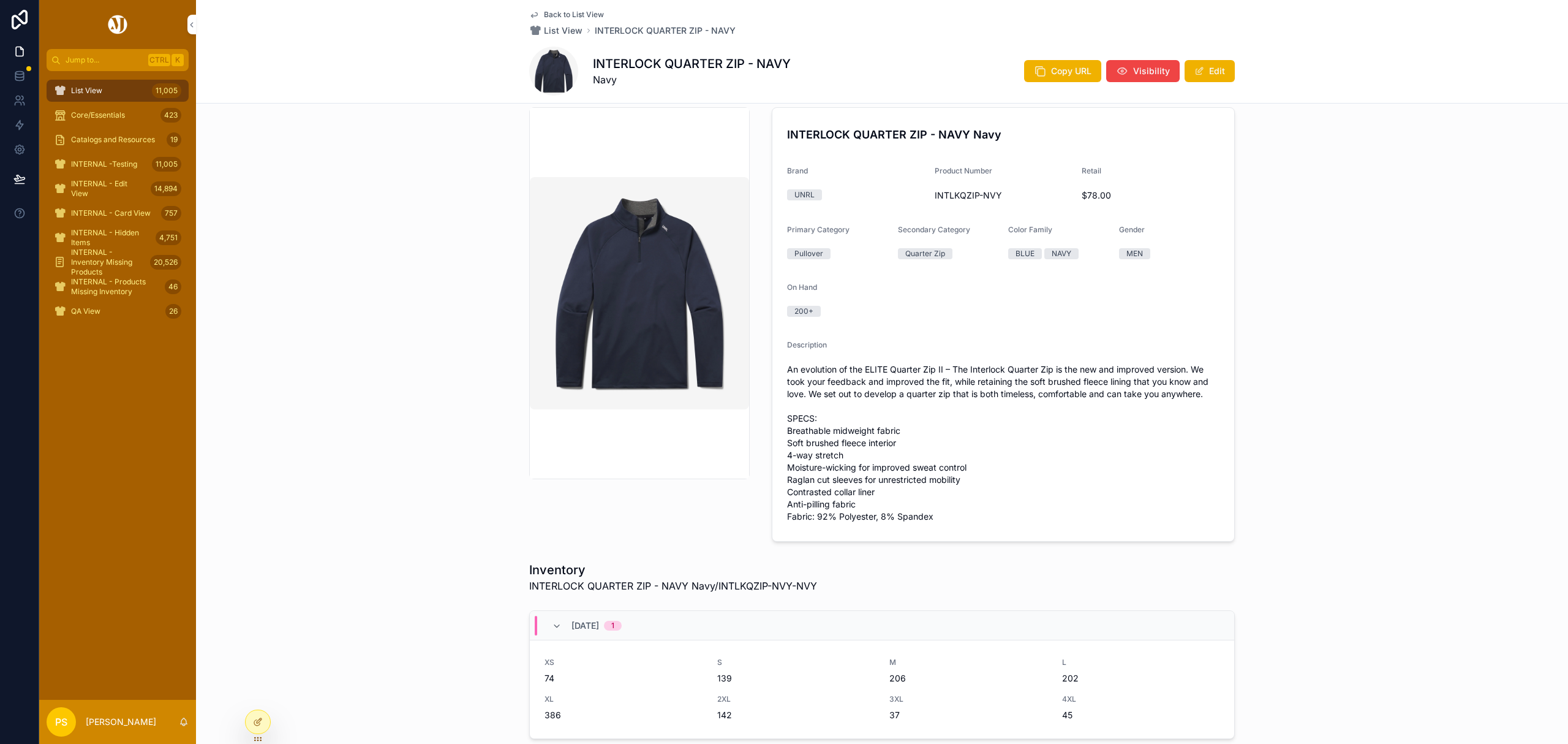
click at [671, 281] on img "scrollable content" at bounding box center [639, 293] width 219 height 232
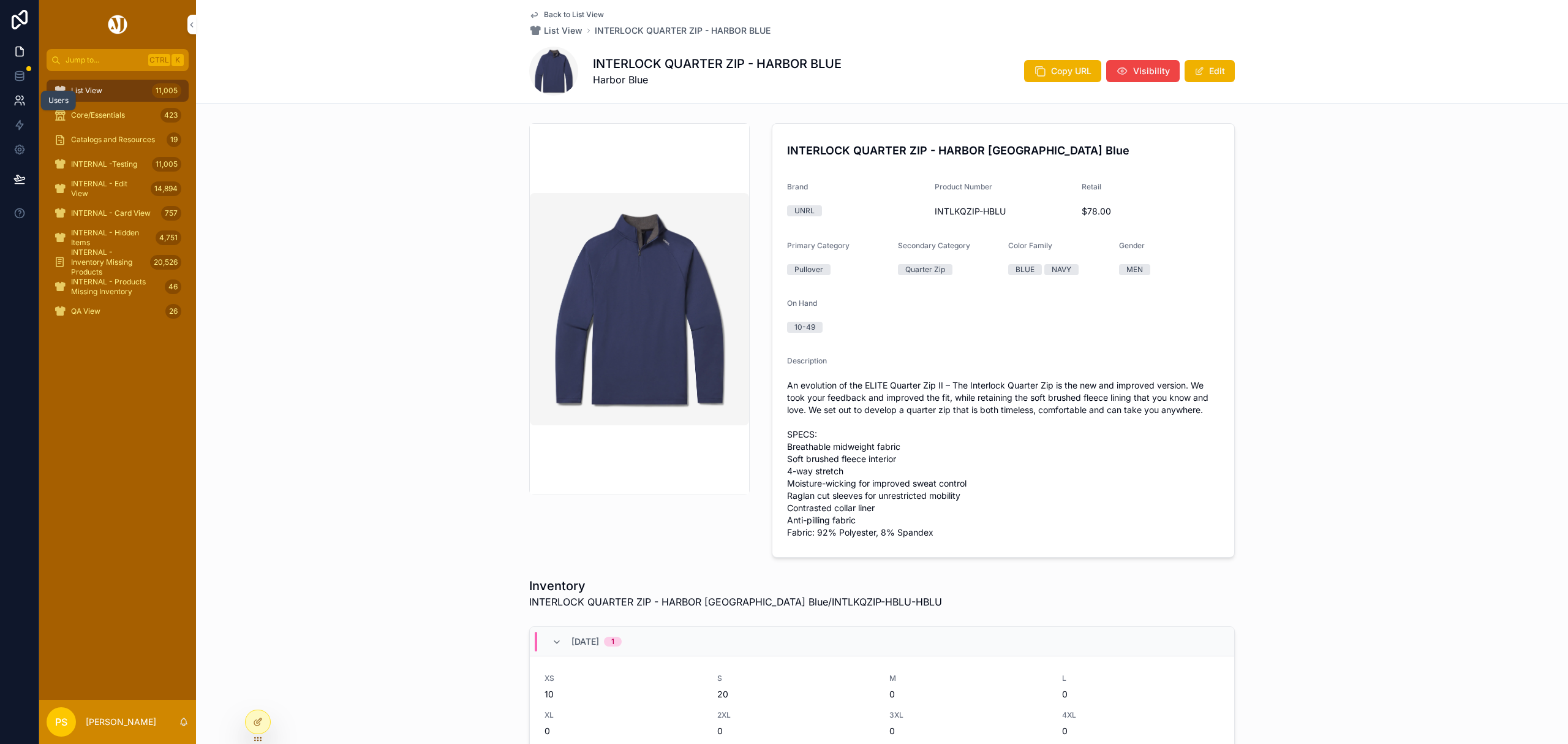
click at [17, 101] on icon at bounding box center [19, 100] width 12 height 12
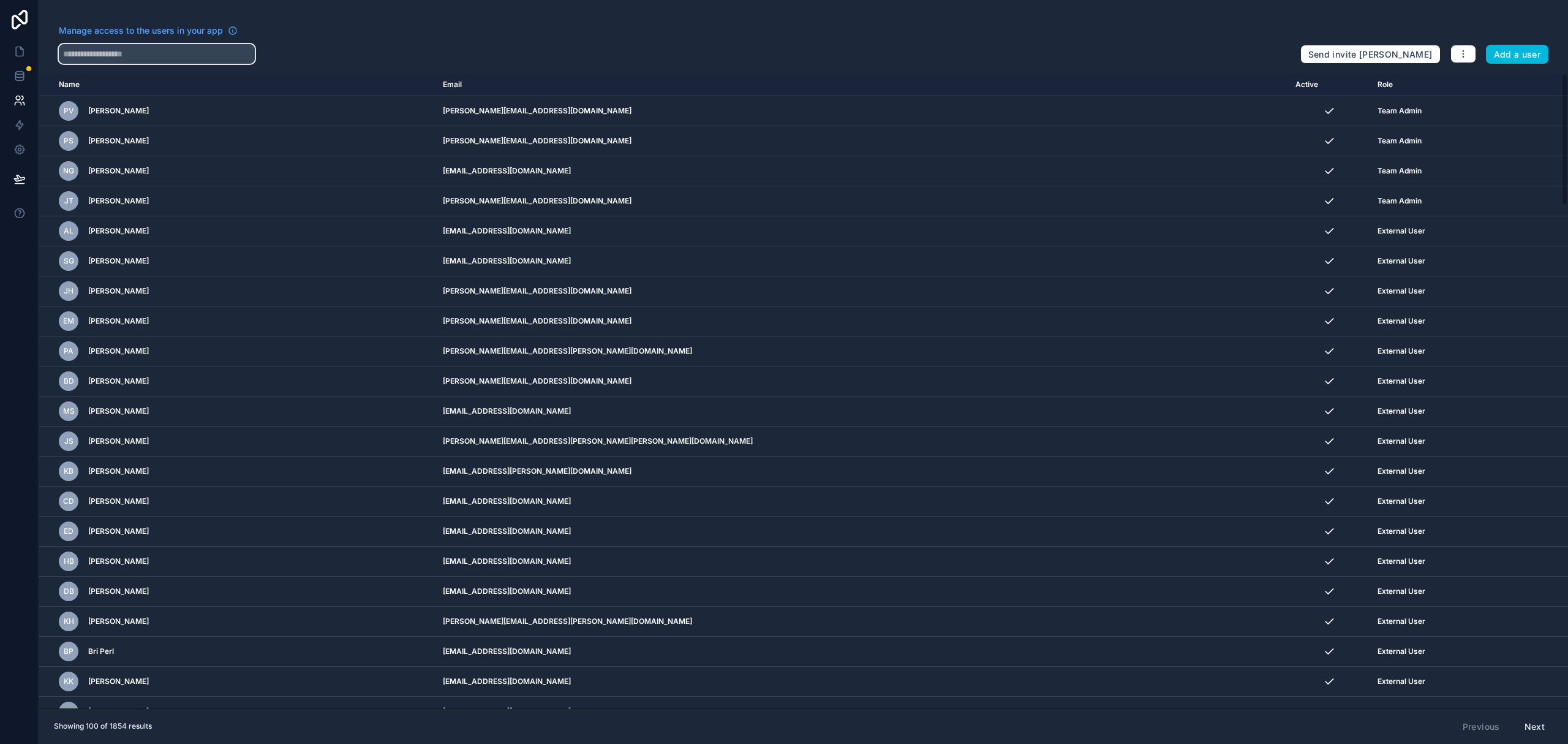
click at [117, 54] on input "text" at bounding box center [157, 53] width 196 height 19
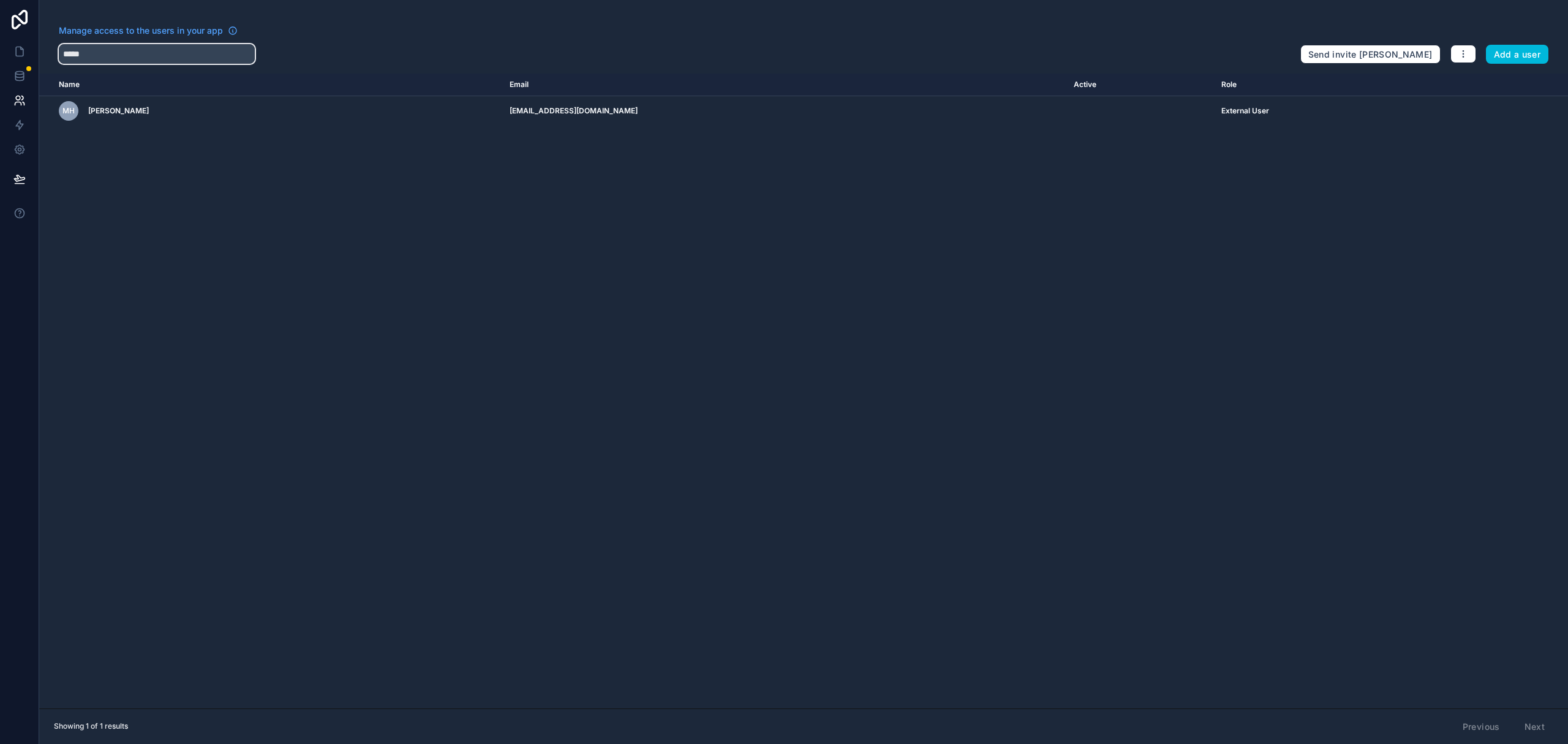
type input "*****"
